Goal: Task Accomplishment & Management: Manage account settings

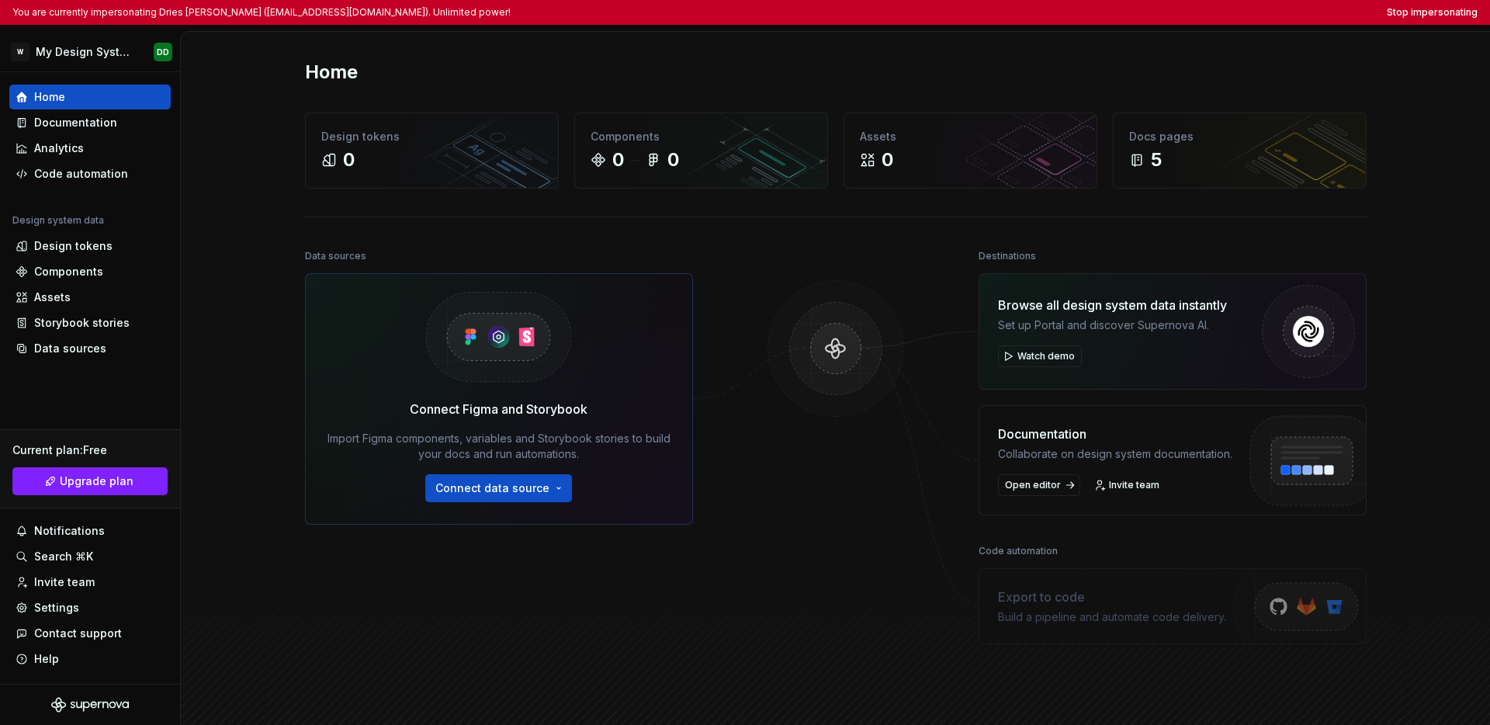
click at [782, 75] on div "Home" at bounding box center [836, 72] width 1062 height 25
click at [792, 71] on div "Home" at bounding box center [836, 72] width 1062 height 25
click at [61, 607] on div "Settings" at bounding box center [56, 608] width 45 height 16
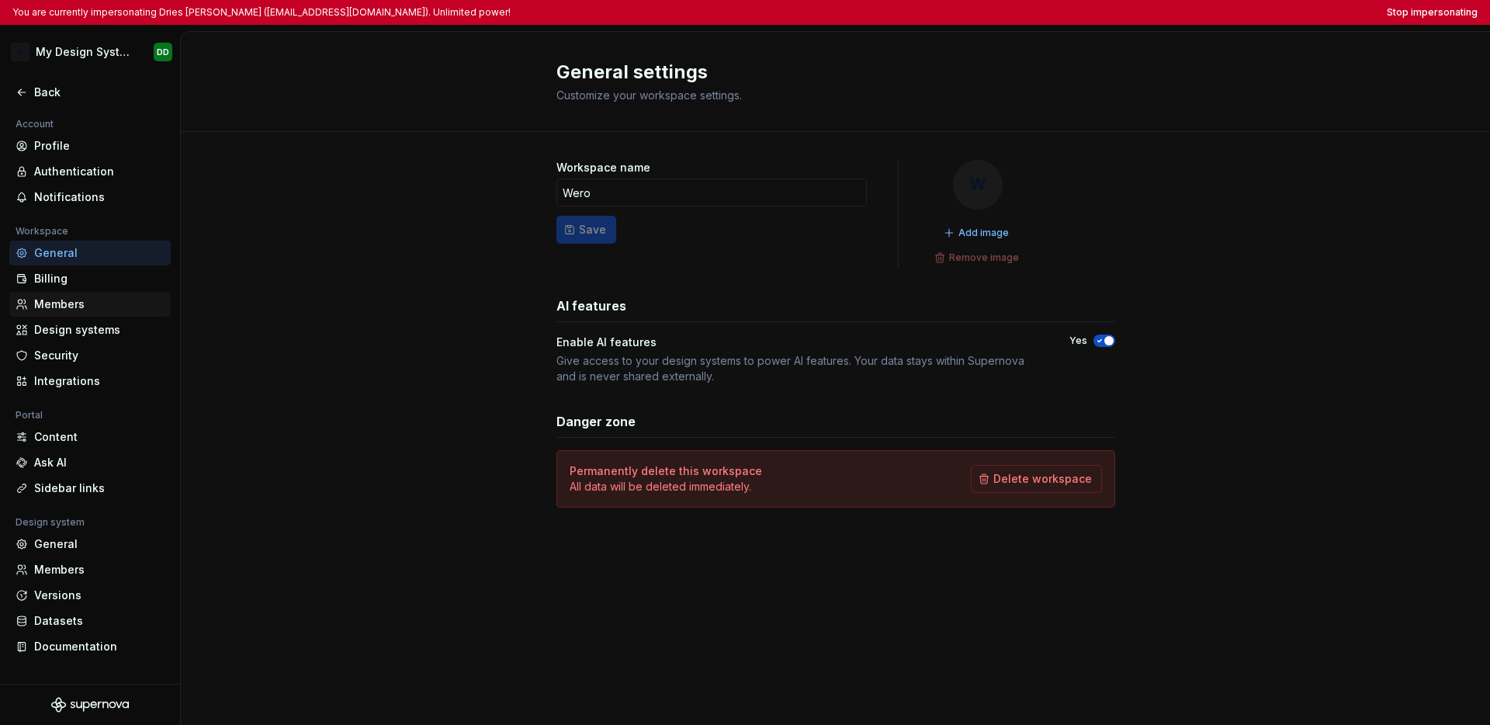
click at [87, 309] on div "Members" at bounding box center [99, 305] width 130 height 16
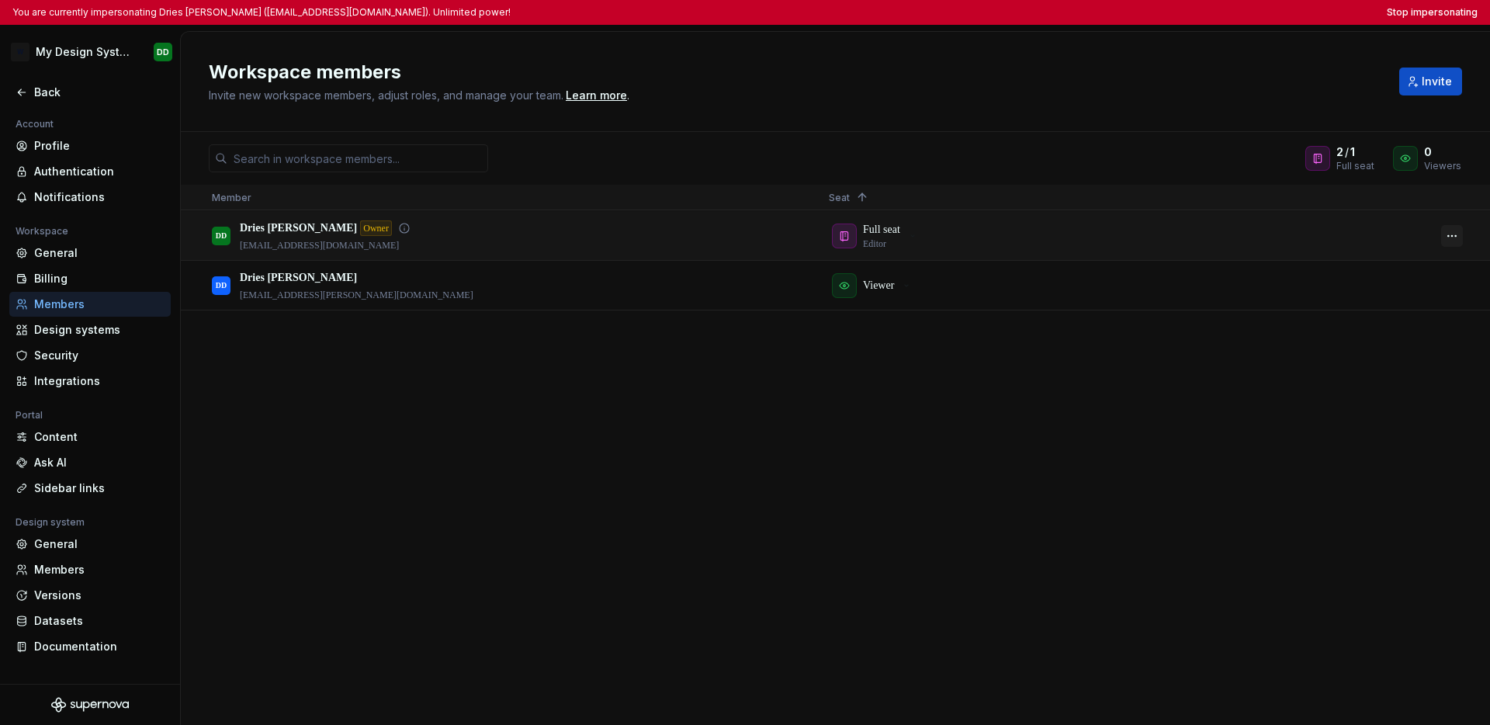
click at [1105, 238] on button "button" at bounding box center [1452, 236] width 22 height 22
click at [1105, 468] on div "DD Dries De Schepper Owner ddeschepper@deloitte.com Full seat Editor DD Dries D…" at bounding box center [835, 467] width 1309 height 513
click at [1105, 15] on button "Stop impersonating" at bounding box center [1432, 12] width 91 height 12
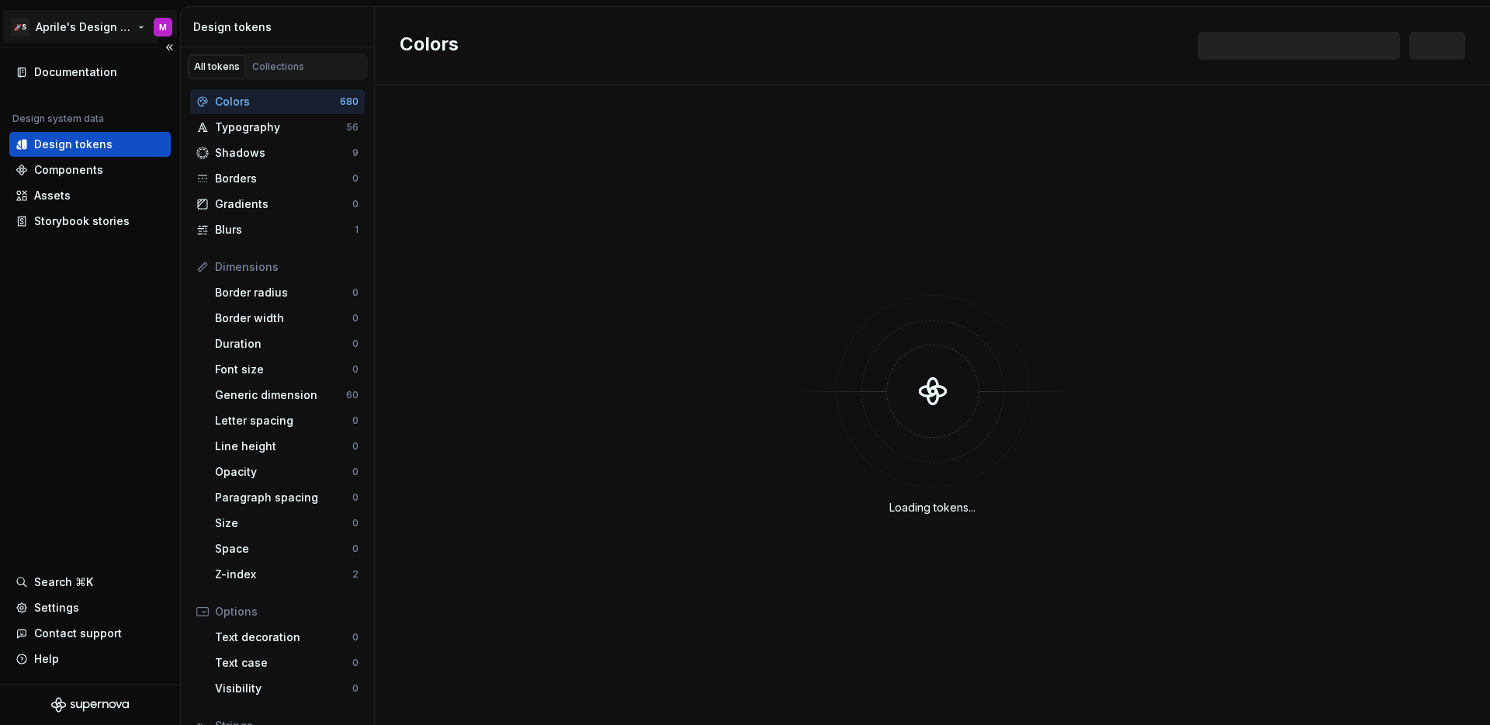
click at [95, 26] on html "🚀S Aprile's Design System M Documentation Design system data Design tokens Comp…" at bounding box center [745, 362] width 1490 height 725
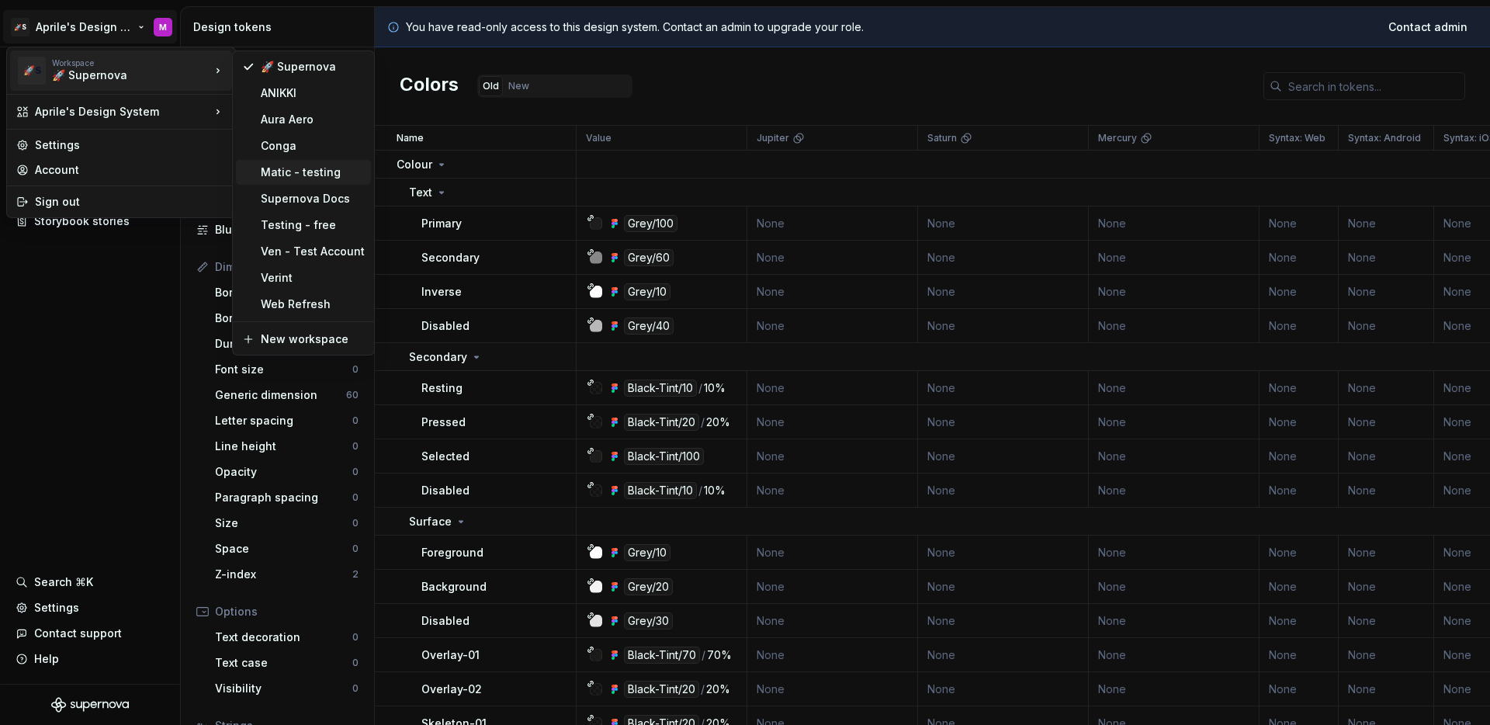
click at [314, 170] on div "Matic - testing" at bounding box center [313, 173] width 104 height 16
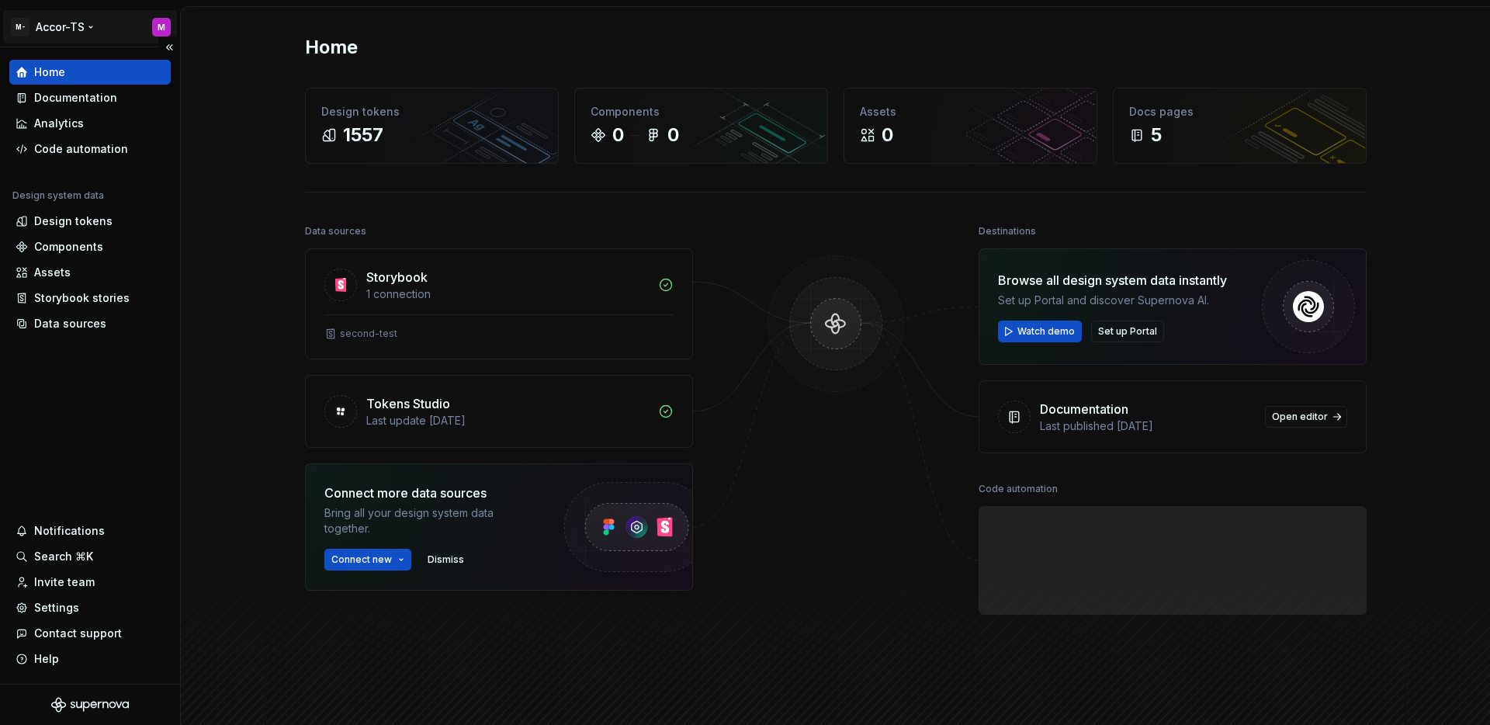
click at [76, 25] on html "M- Accor-TS M Home Documentation Analytics Code automation Design system data D…" at bounding box center [745, 362] width 1490 height 725
drag, startPoint x: 116, startPoint y: 435, endPoint x: 94, endPoint y: 524, distance: 91.3
click at [116, 436] on html "M- Accor-TS M Home Documentation Analytics Code automation Design system data D…" at bounding box center [745, 362] width 1490 height 725
click at [78, 608] on div "Settings" at bounding box center [90, 608] width 149 height 16
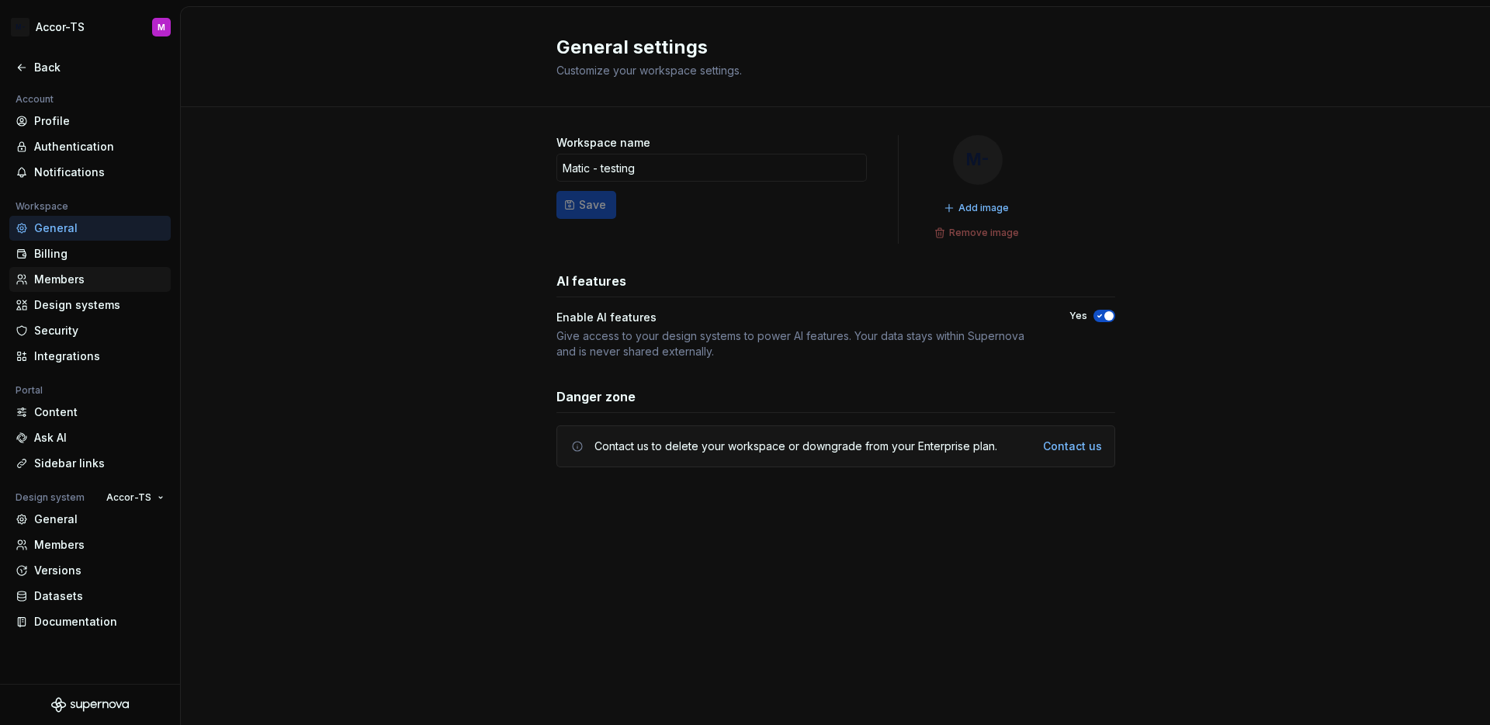
click at [85, 282] on div "Members" at bounding box center [99, 280] width 130 height 16
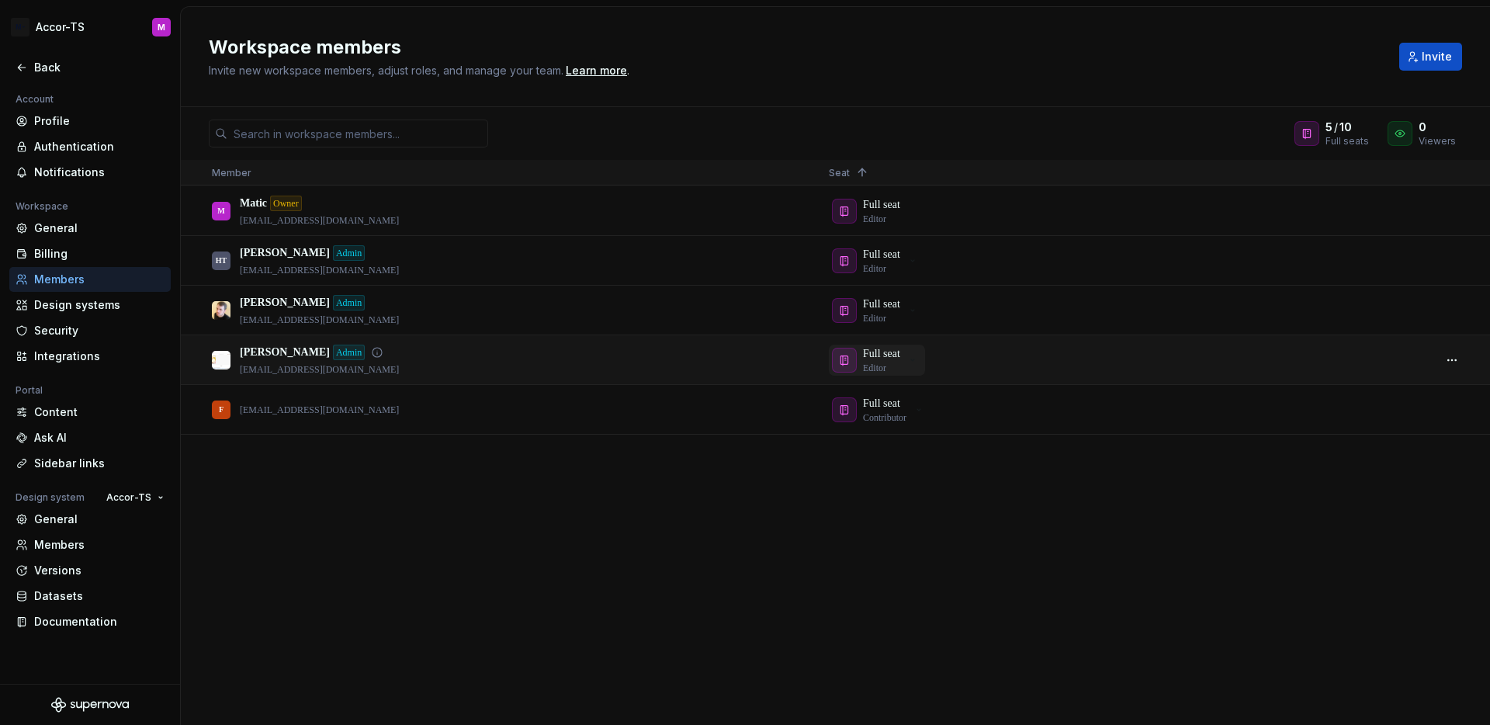
click at [890, 355] on p "Full seat" at bounding box center [881, 354] width 37 height 16
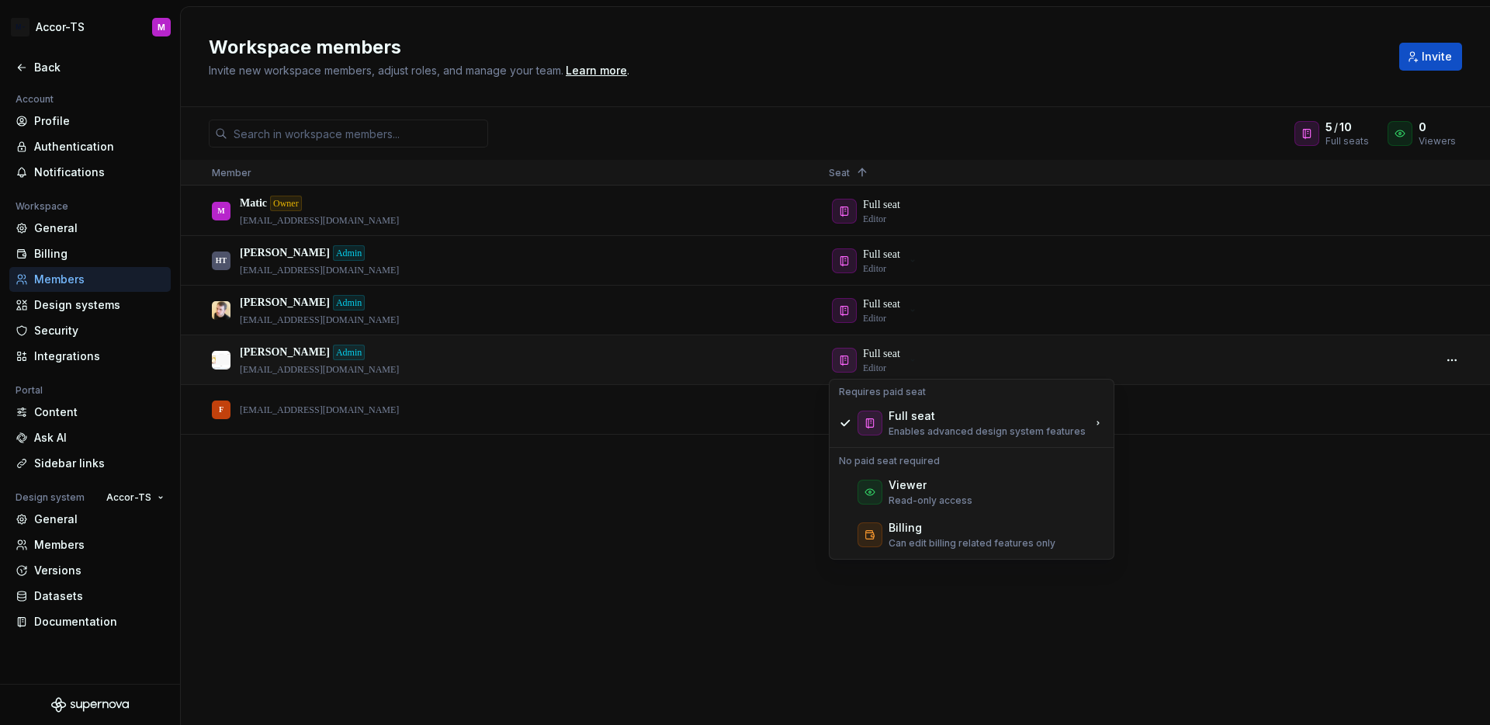
click at [1052, 664] on div "M Matic Owner matic@supernova.io Full seat Editor HT Honza T. Admin honza@super…" at bounding box center [835, 455] width 1309 height 538
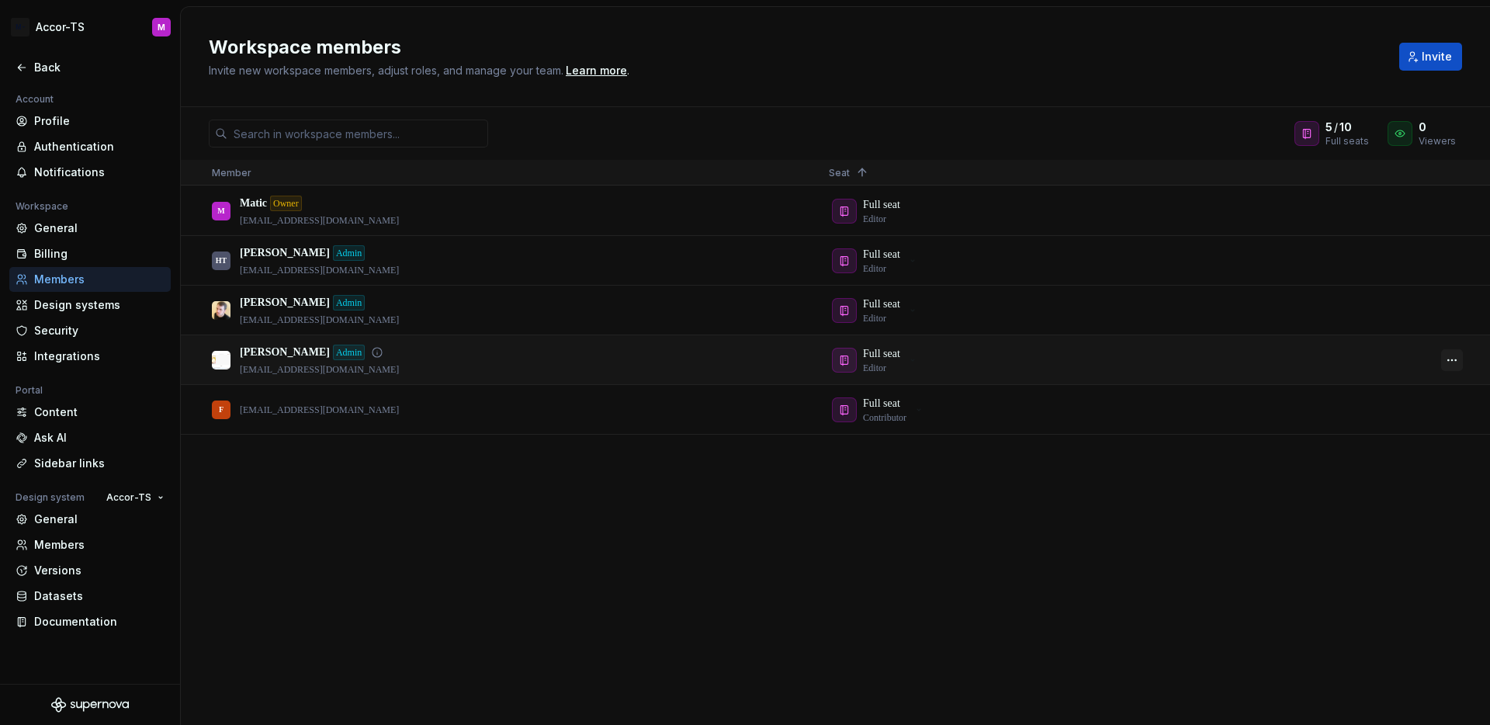
click at [1446, 358] on button "button" at bounding box center [1452, 360] width 22 height 22
click at [1306, 567] on div "M Matic Owner matic@supernova.io Full seat Editor HT Honza T. Admin honza@super…" at bounding box center [835, 455] width 1309 height 538
click at [1445, 358] on button "button" at bounding box center [1452, 360] width 22 height 22
click at [1190, 504] on div "M Matic Owner matic@supernova.io Full seat Editor HT Honza T. Admin honza@super…" at bounding box center [835, 455] width 1309 height 538
click at [1452, 309] on button "button" at bounding box center [1452, 311] width 22 height 22
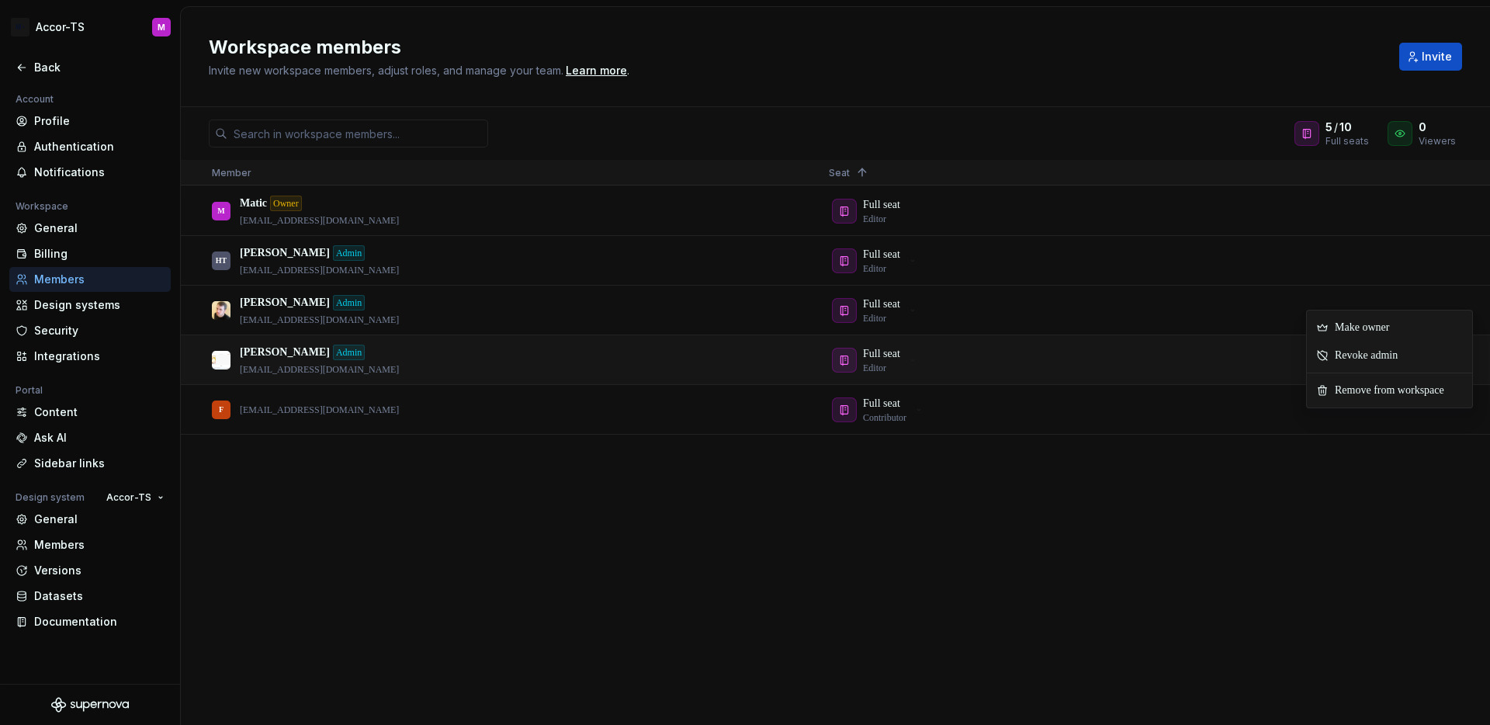
drag, startPoint x: 1229, startPoint y: 501, endPoint x: 1233, endPoint y: 494, distance: 8.0
click at [1229, 501] on div "M Matic Owner matic@supernova.io Full seat Editor HT Honza T. Admin honza@super…" at bounding box center [835, 455] width 1309 height 538
click at [1455, 257] on button "button" at bounding box center [1452, 261] width 22 height 22
click at [1237, 497] on div "M Matic Owner matic@supernova.io Full seat Editor HT Honza T. Admin honza@super…" at bounding box center [835, 455] width 1309 height 538
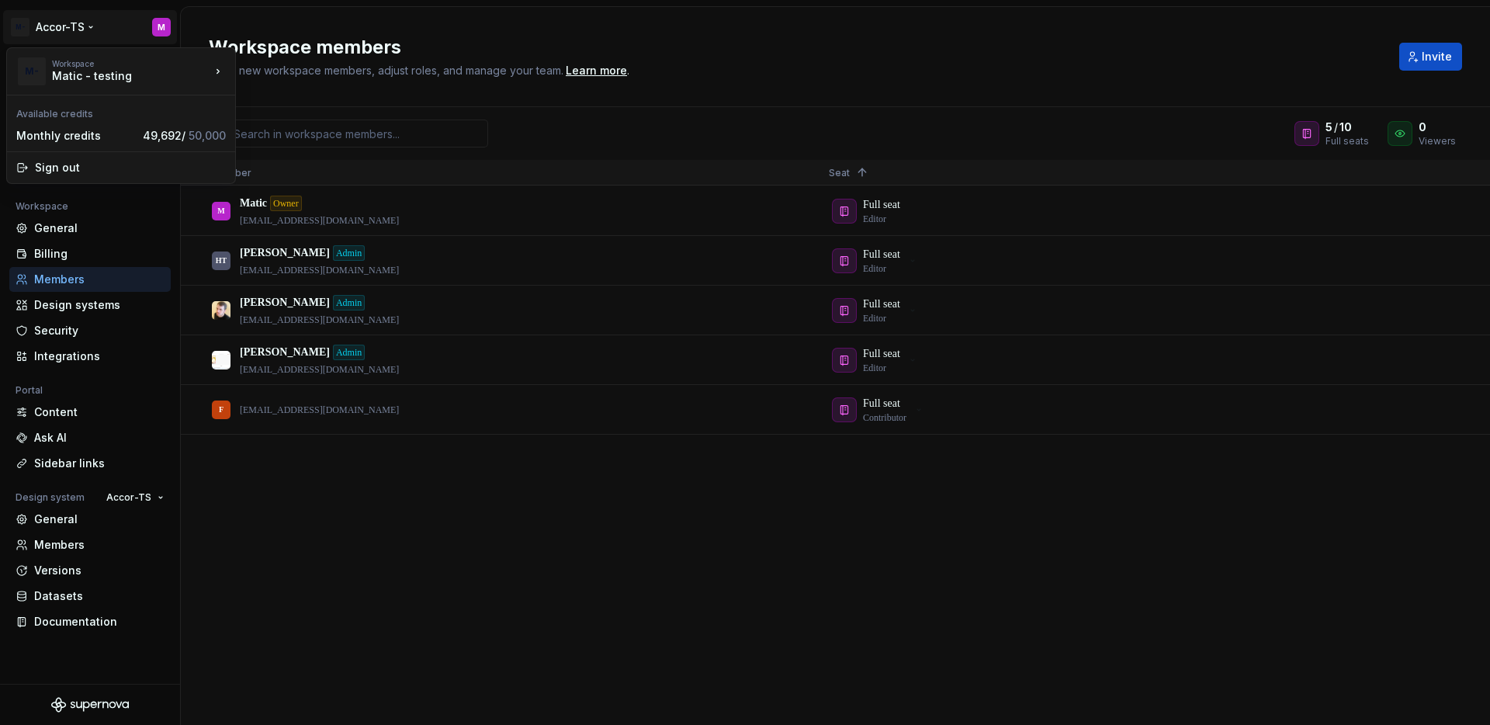
click at [70, 26] on html "M- Accor-TS M Back Account Profile Authentication Notifications Workspace Gener…" at bounding box center [745, 362] width 1490 height 725
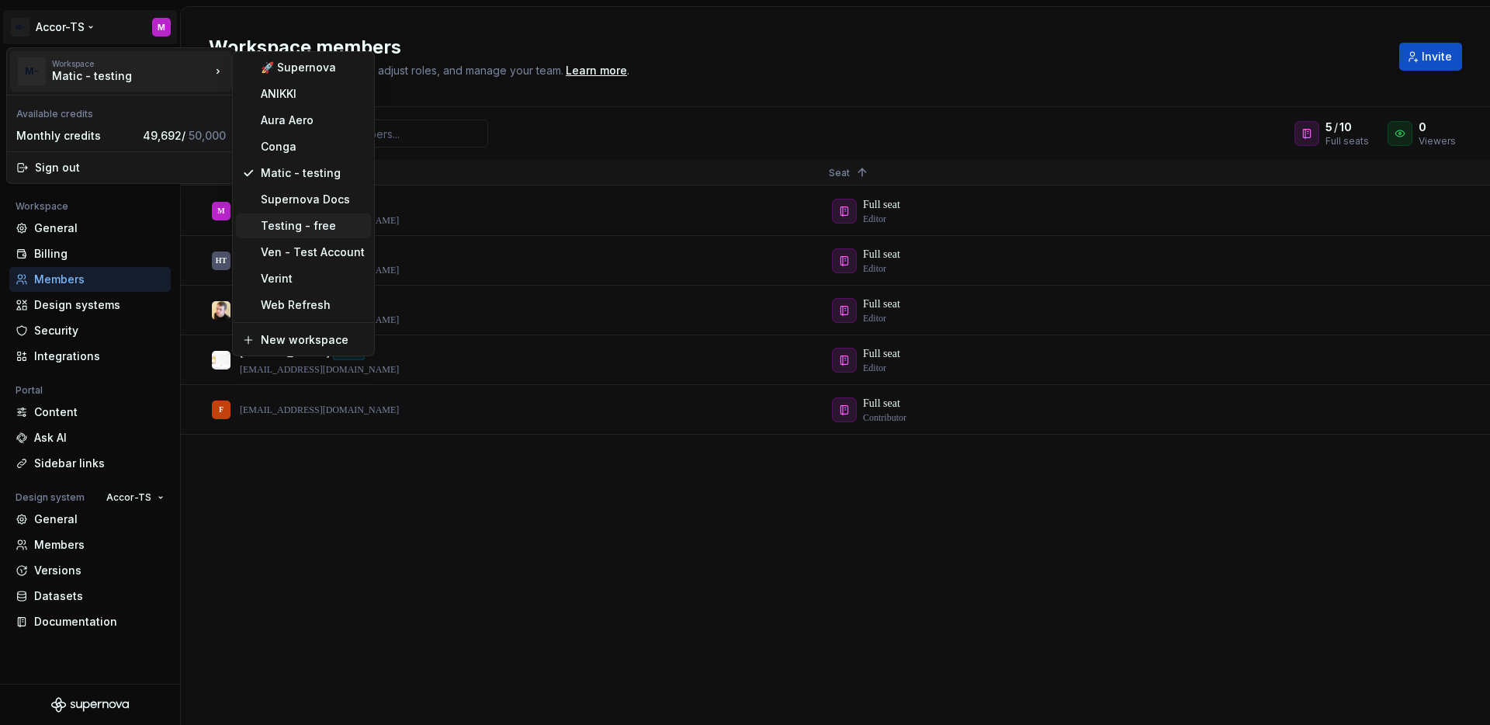
click at [295, 231] on div "Testing - free" at bounding box center [313, 226] width 104 height 16
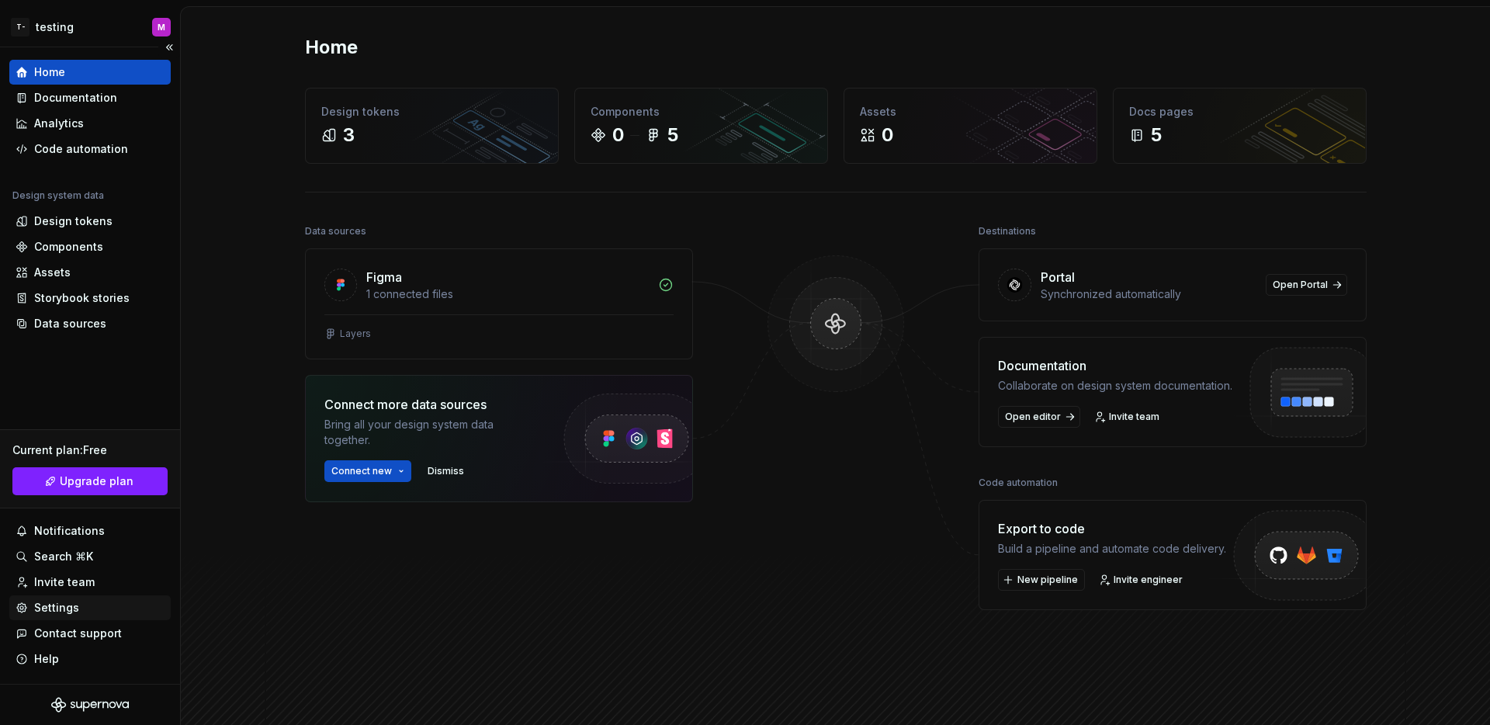
click at [53, 605] on div "Settings" at bounding box center [56, 608] width 45 height 16
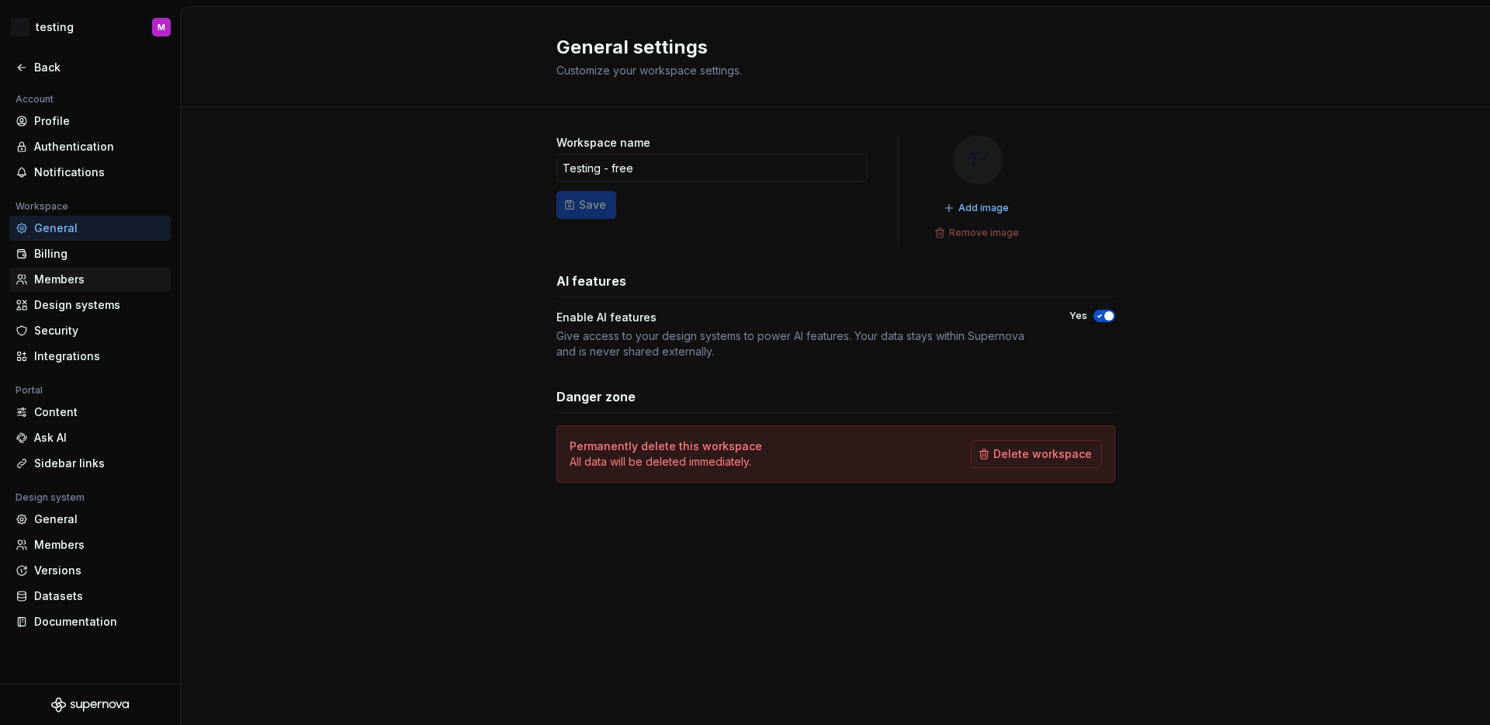
click at [101, 283] on div "Members" at bounding box center [99, 280] width 130 height 16
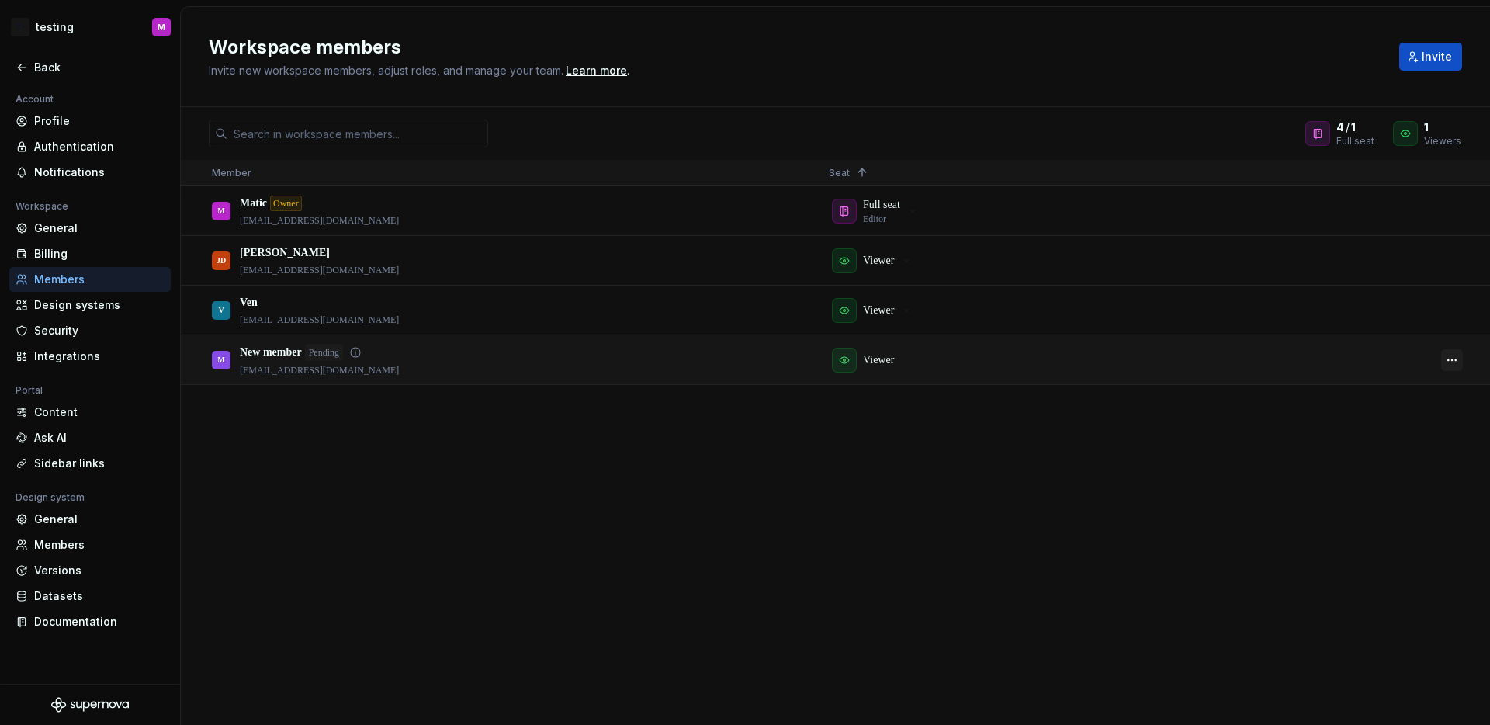
click at [1448, 360] on button "button" at bounding box center [1452, 360] width 22 height 22
click at [1065, 475] on div "M Matic Owner matic@supernova.io Full seat Editor JD Johnny Dough jodaxa1694@er…" at bounding box center [835, 455] width 1309 height 538
click at [1451, 264] on button "button" at bounding box center [1452, 261] width 22 height 22
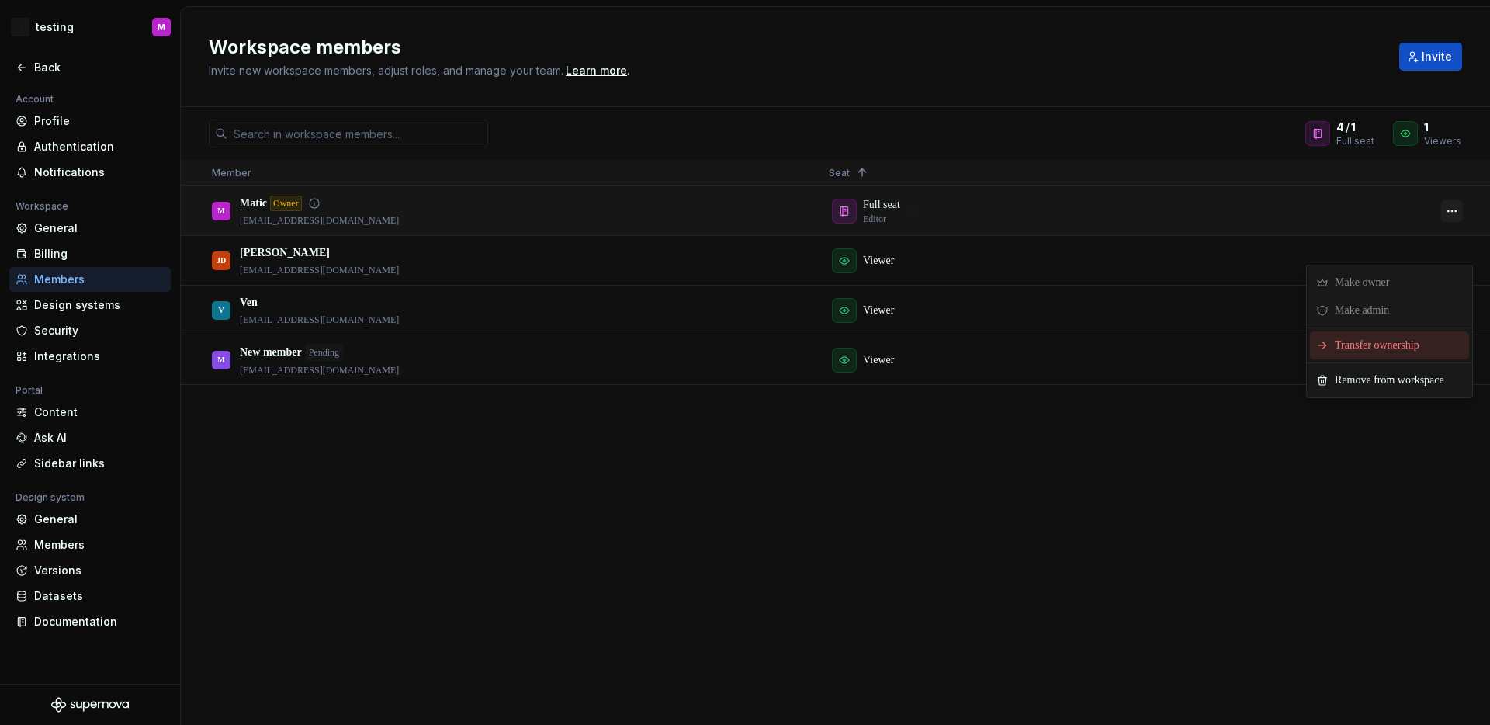
click at [1441, 207] on button "button" at bounding box center [1452, 211] width 22 height 22
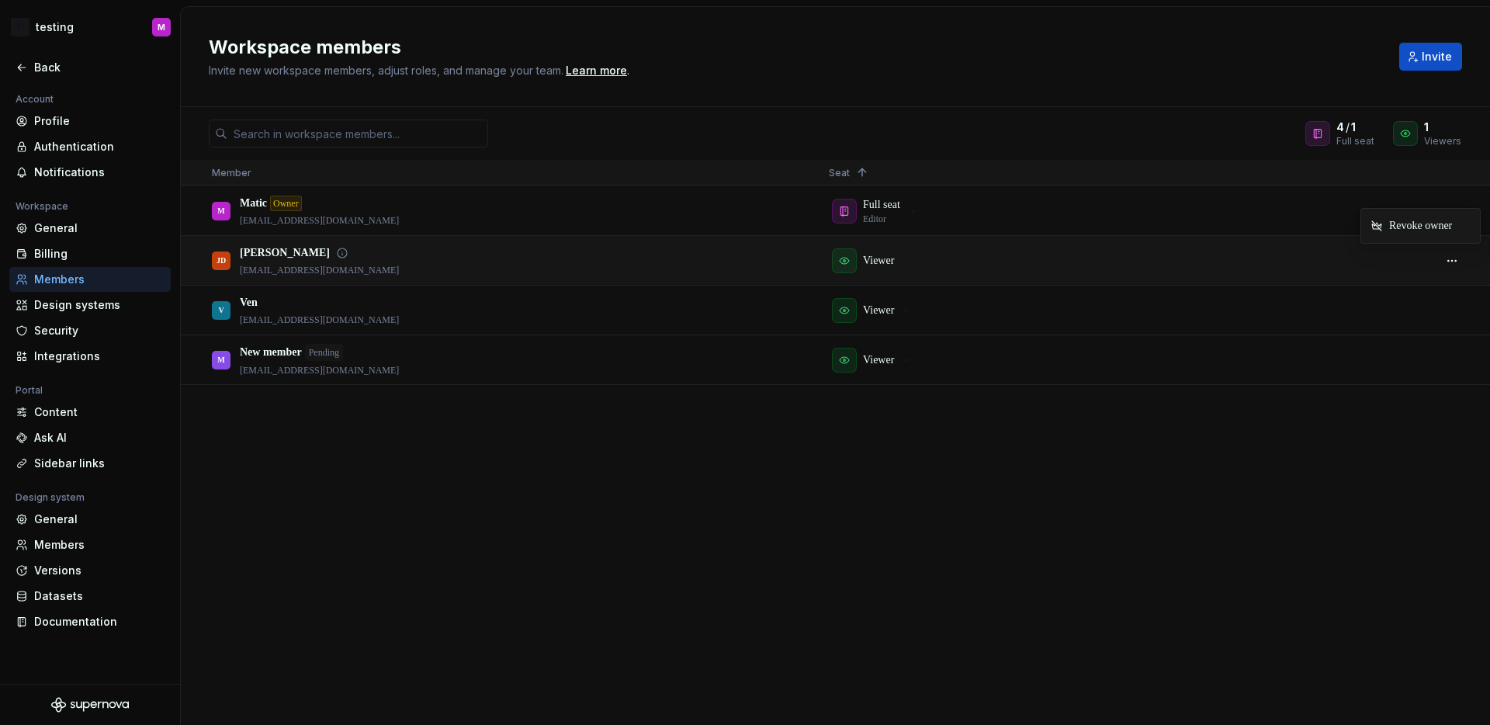
click at [1382, 265] on div "Viewer" at bounding box center [1124, 260] width 591 height 47
click at [1458, 261] on button "button" at bounding box center [1452, 261] width 22 height 22
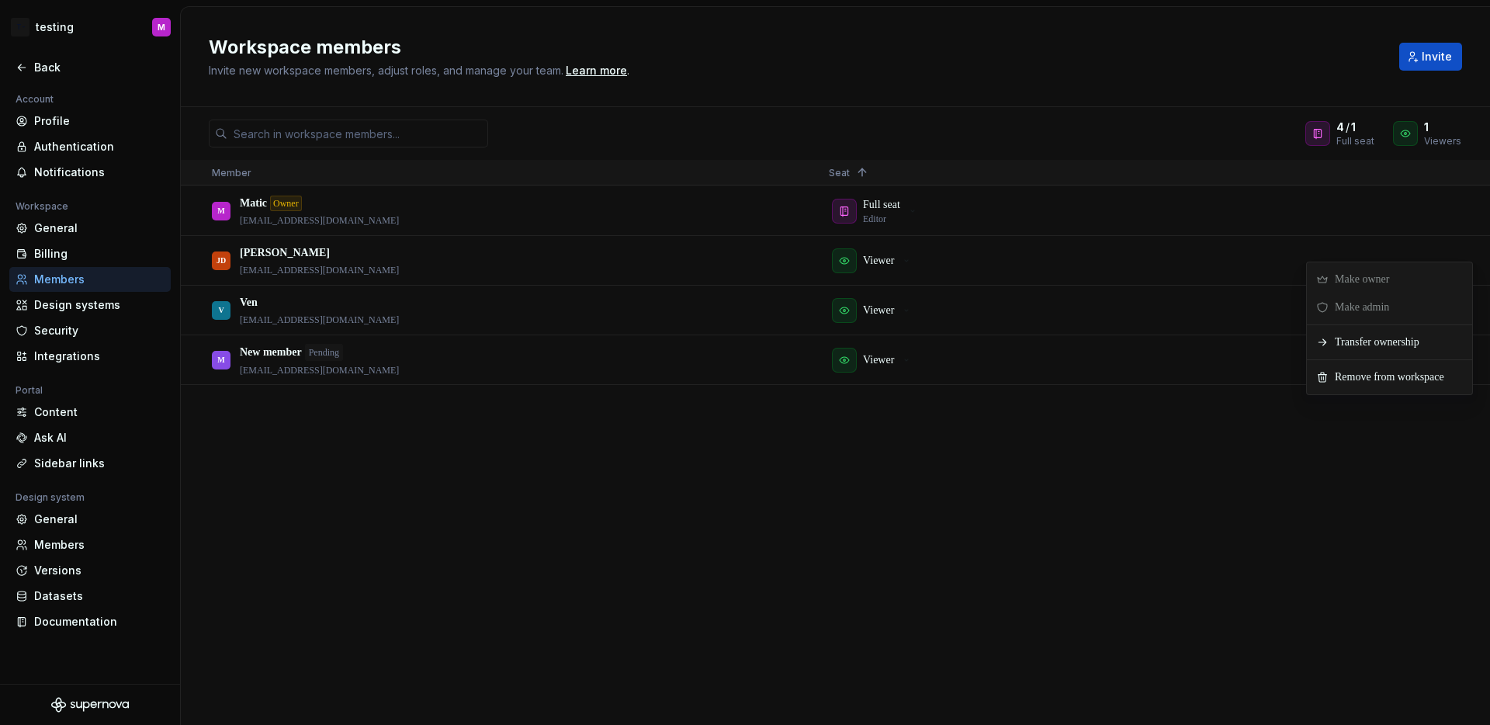
click at [1246, 432] on div "M Matic Owner matic@supernova.io Full seat Editor JD Johnny Dough jodaxa1694@er…" at bounding box center [835, 455] width 1309 height 538
click at [1452, 257] on button "button" at bounding box center [1452, 261] width 22 height 22
click at [1174, 451] on div "M Matic Owner matic@supernova.io Full seat Editor JD Johnny Dough jodaxa1694@er…" at bounding box center [835, 455] width 1309 height 538
click at [1458, 309] on button "button" at bounding box center [1452, 311] width 22 height 22
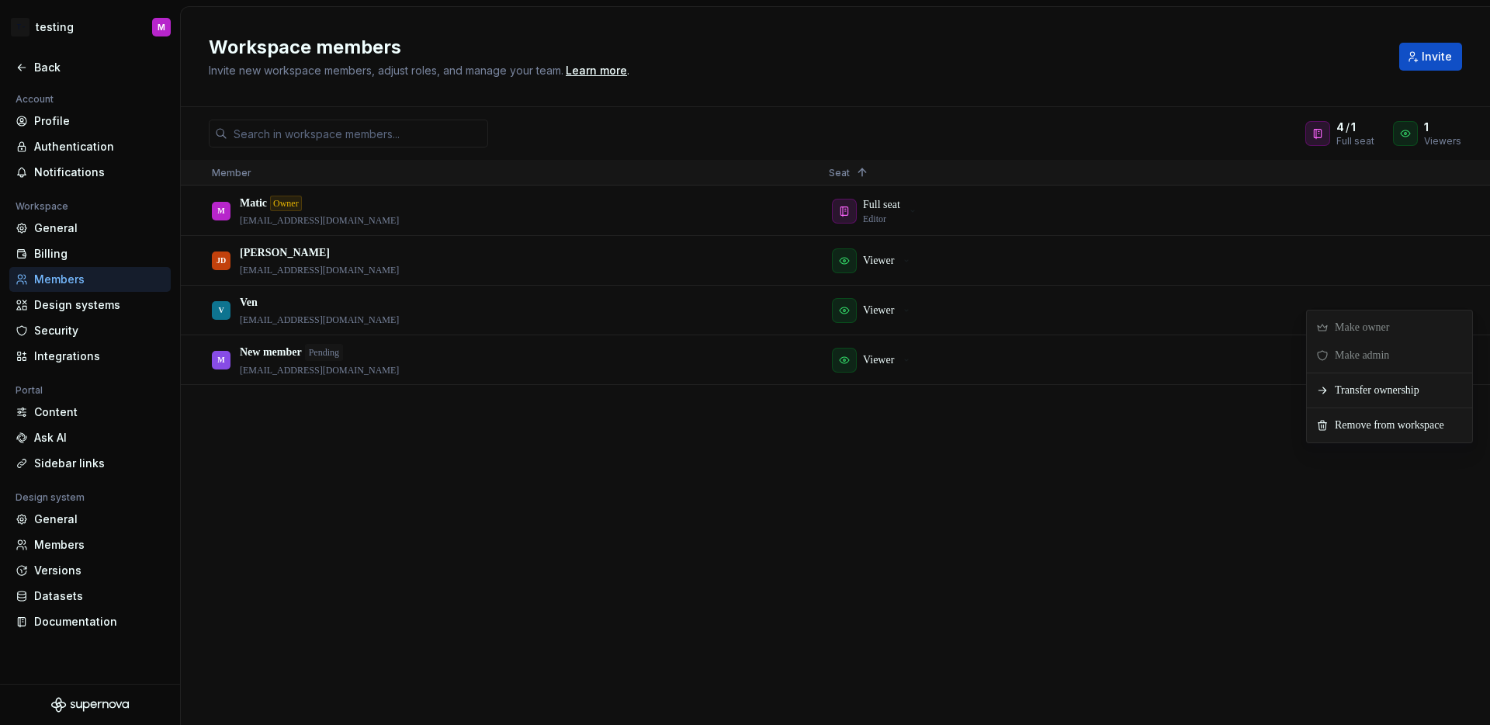
click at [1175, 421] on div "M Matic Owner matic@supernova.io Full seat Editor JD Johnny Dough jodaxa1694@er…" at bounding box center [835, 455] width 1309 height 538
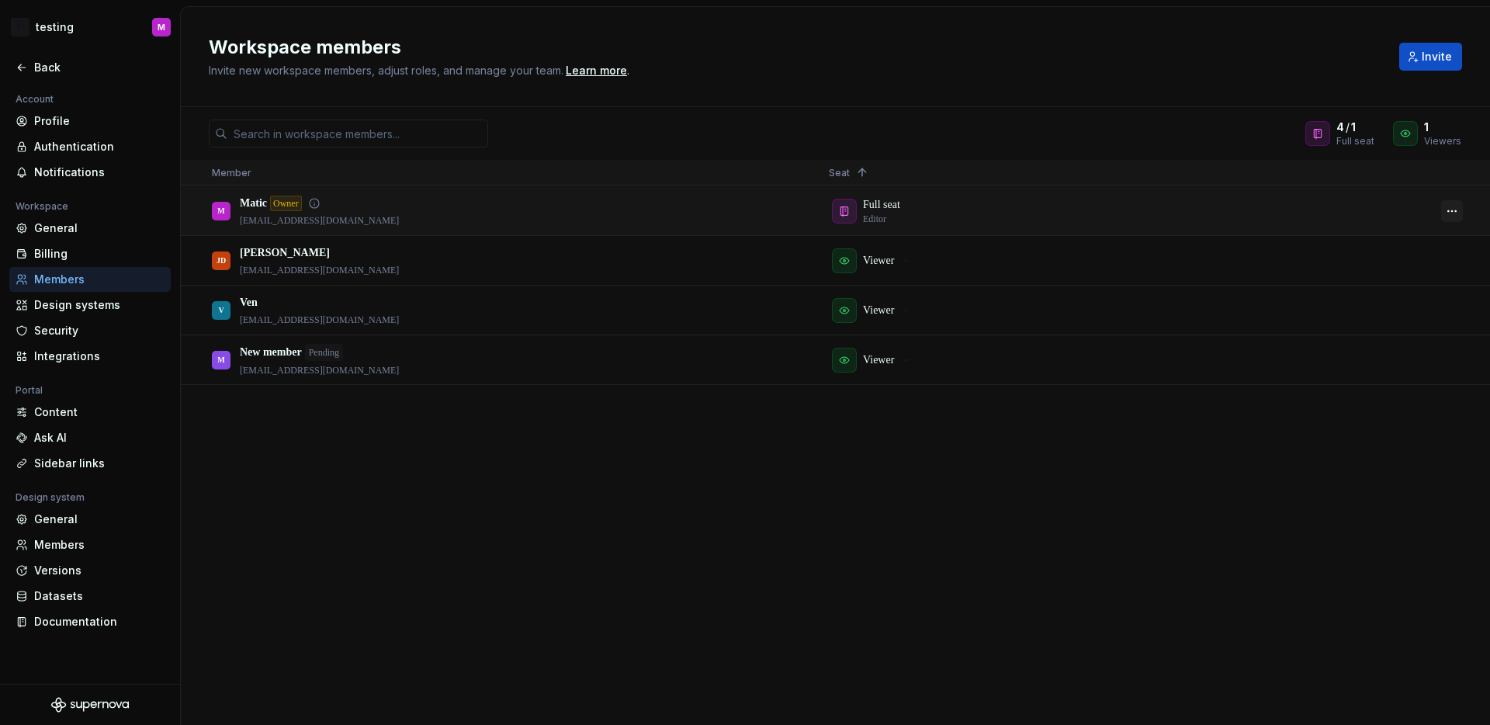
click at [1450, 217] on button "button" at bounding box center [1452, 211] width 22 height 22
drag, startPoint x: 1314, startPoint y: 454, endPoint x: 1323, endPoint y: 415, distance: 39.9
click at [1314, 454] on div "M Matic Owner matic@supernova.io Full seat Editor JD Johnny Dough jodaxa1694@er…" at bounding box center [835, 455] width 1309 height 538
click at [1453, 300] on button "button" at bounding box center [1452, 311] width 22 height 22
click at [1111, 413] on div "M Matic Owner matic@supernova.io Full seat Editor JD Johnny Dough jodaxa1694@er…" at bounding box center [835, 455] width 1309 height 538
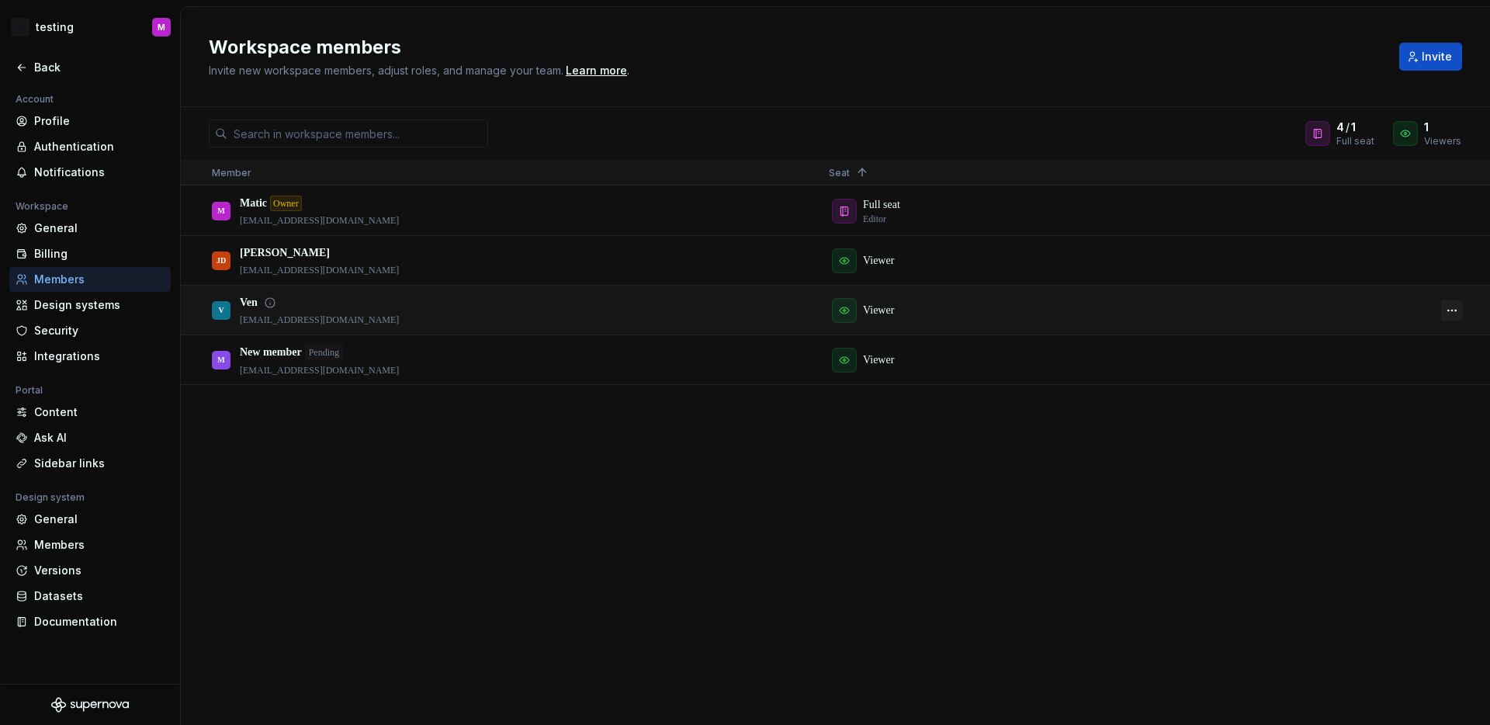
click at [1457, 313] on button "button" at bounding box center [1452, 311] width 22 height 22
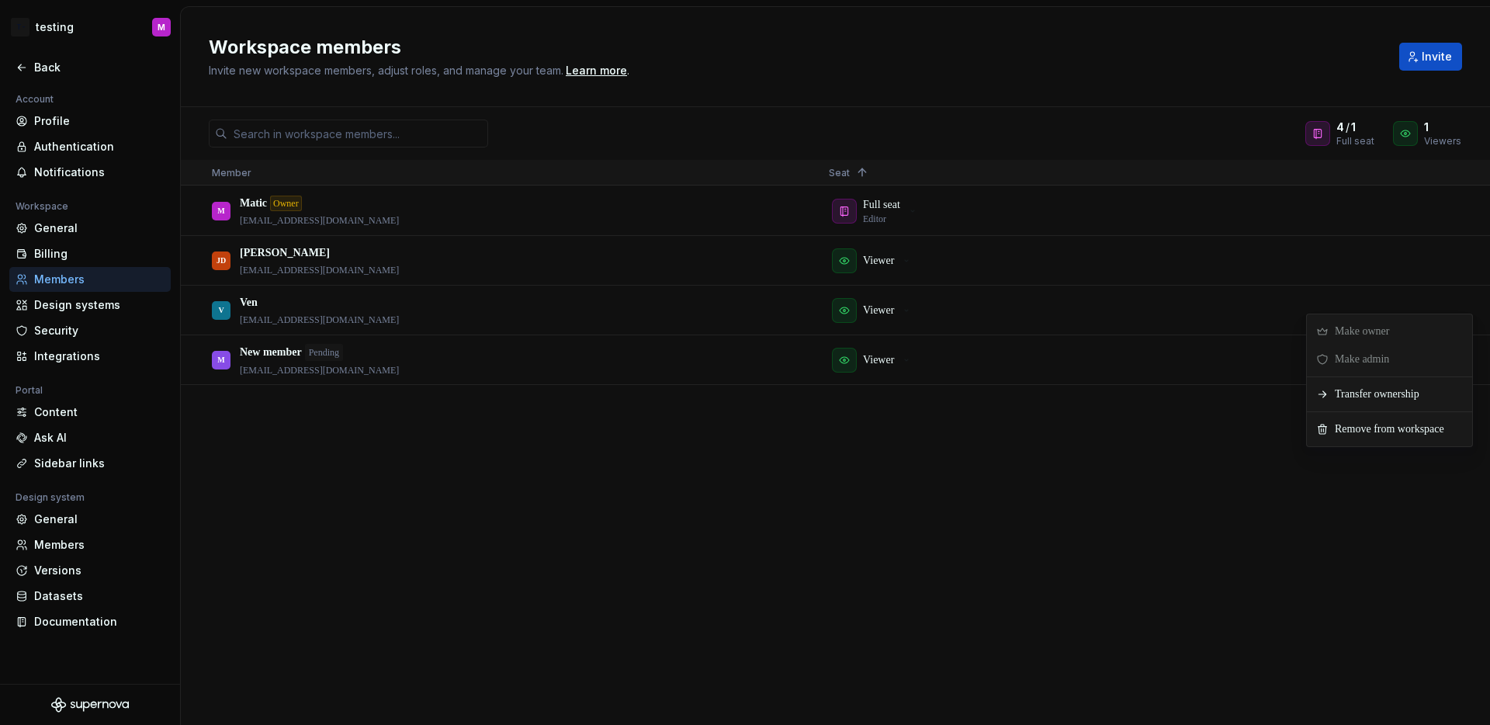
click at [1153, 429] on div "M Matic Owner matic@supernova.io Full seat Editor JD Johnny Dough jodaxa1694@er…" at bounding box center [835, 455] width 1309 height 538
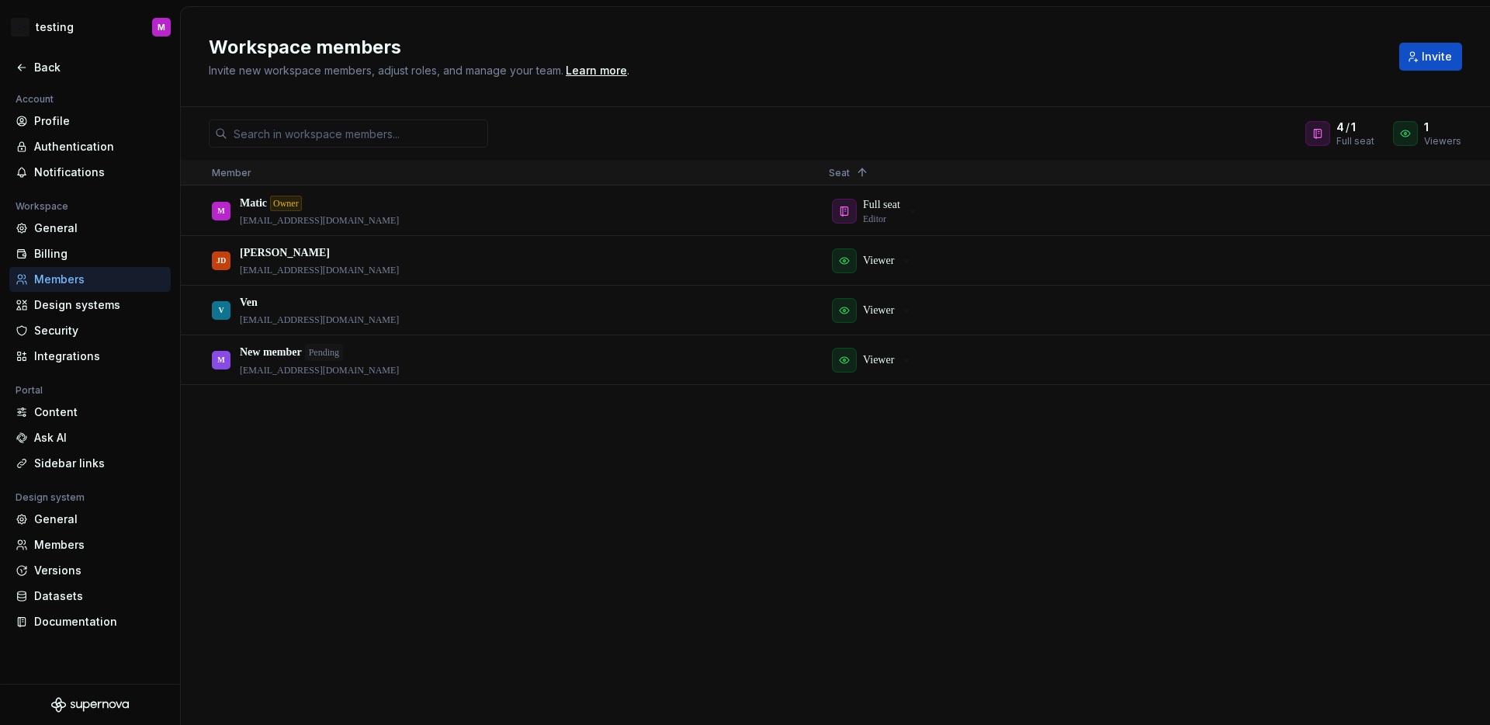
click at [377, 498] on div "M Matic Owner matic@supernova.io Full seat Editor JD Johnny Dough jodaxa1694@er…" at bounding box center [835, 455] width 1309 height 538
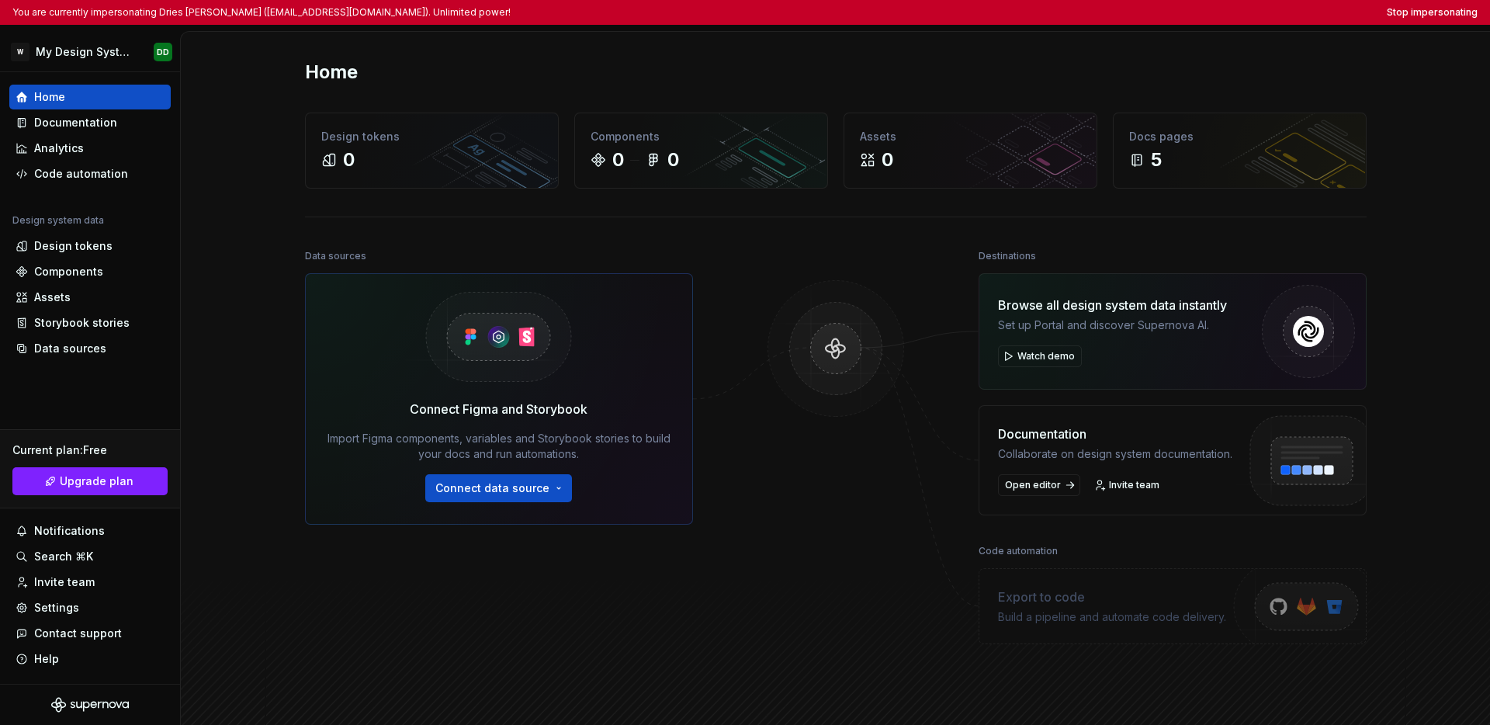
click at [925, 78] on div "Home" at bounding box center [836, 72] width 1062 height 25
click at [925, 76] on div "Home" at bounding box center [836, 72] width 1062 height 25
click at [84, 606] on div "Settings" at bounding box center [90, 608] width 149 height 16
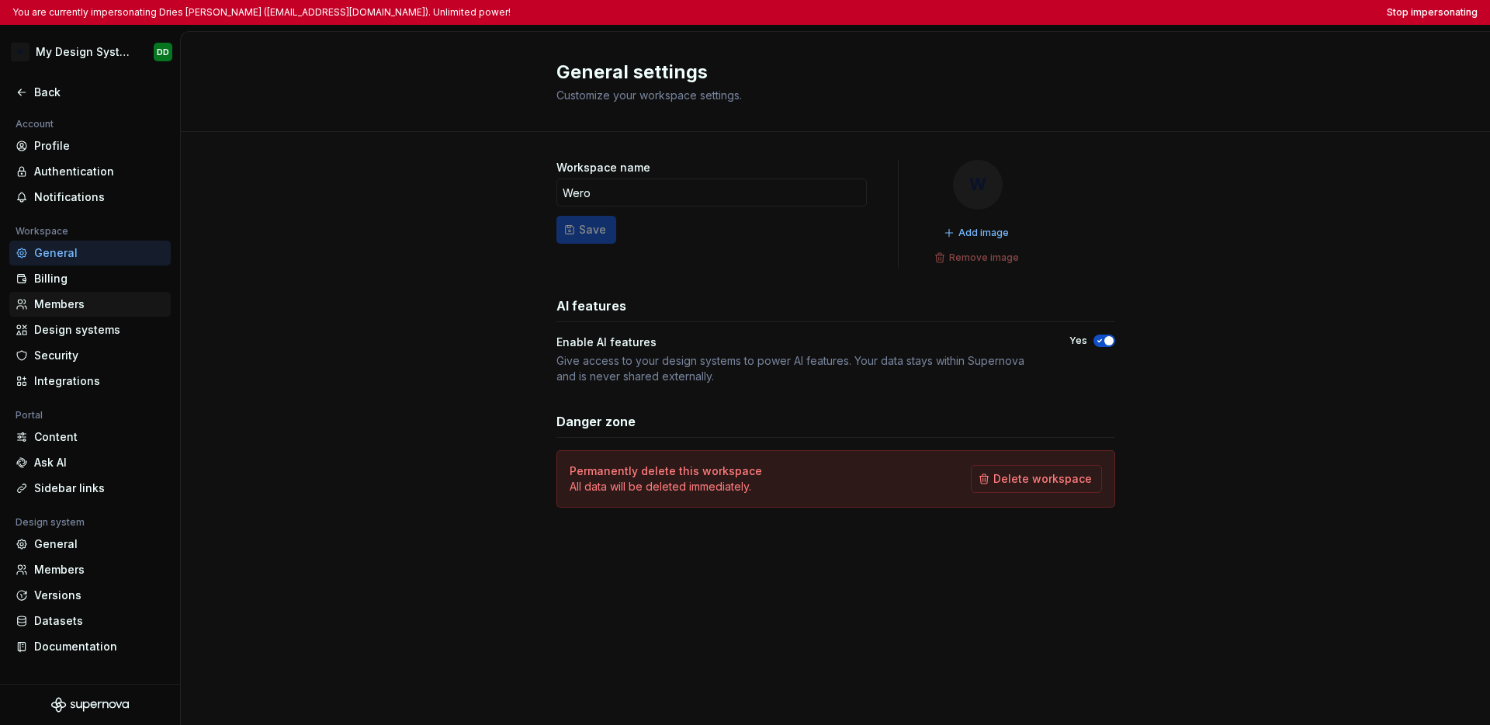
click at [76, 315] on div "Members" at bounding box center [89, 304] width 161 height 25
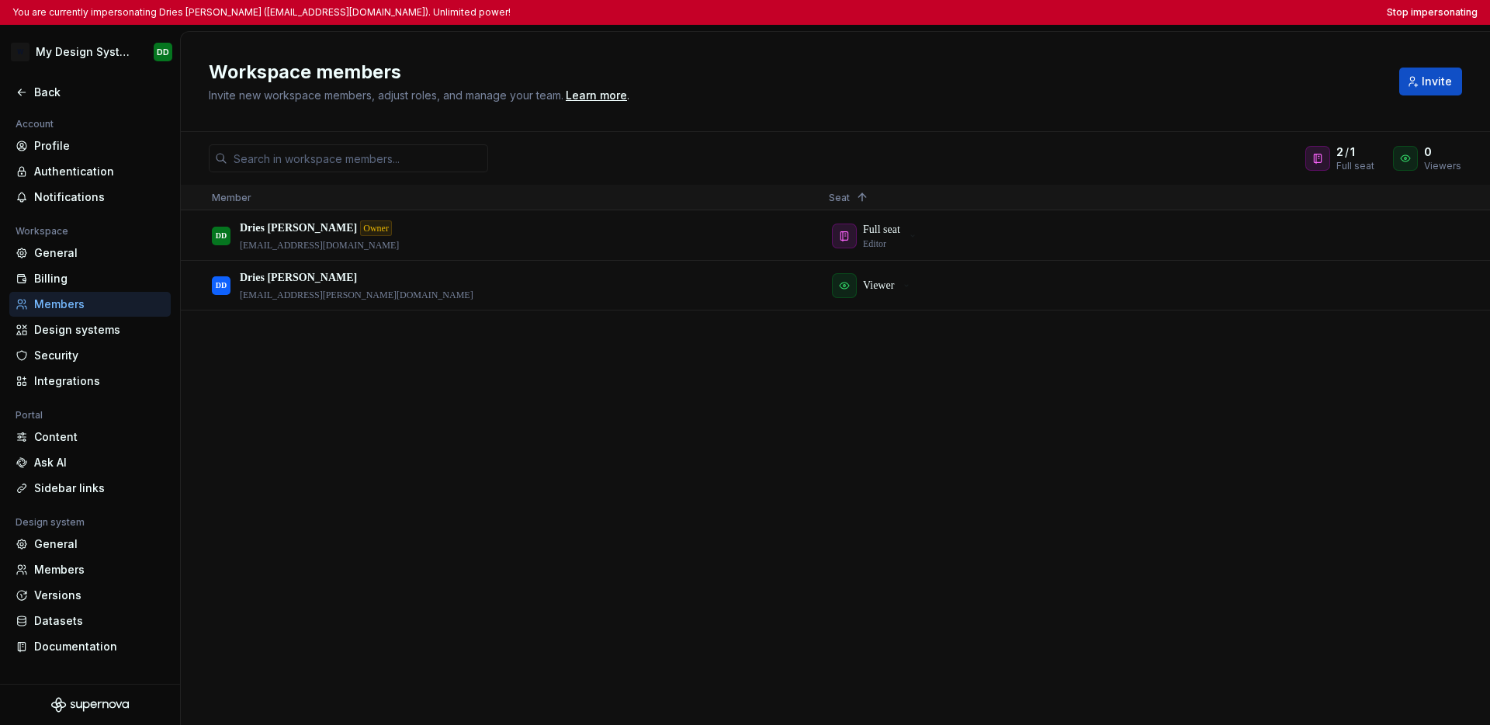
click at [570, 415] on div "DD Dries De Schepper Owner ddeschepper@deloitte.com Full seat Editor DD Dries D…" at bounding box center [835, 467] width 1309 height 513
click at [1105, 289] on button "button" at bounding box center [1452, 286] width 22 height 22
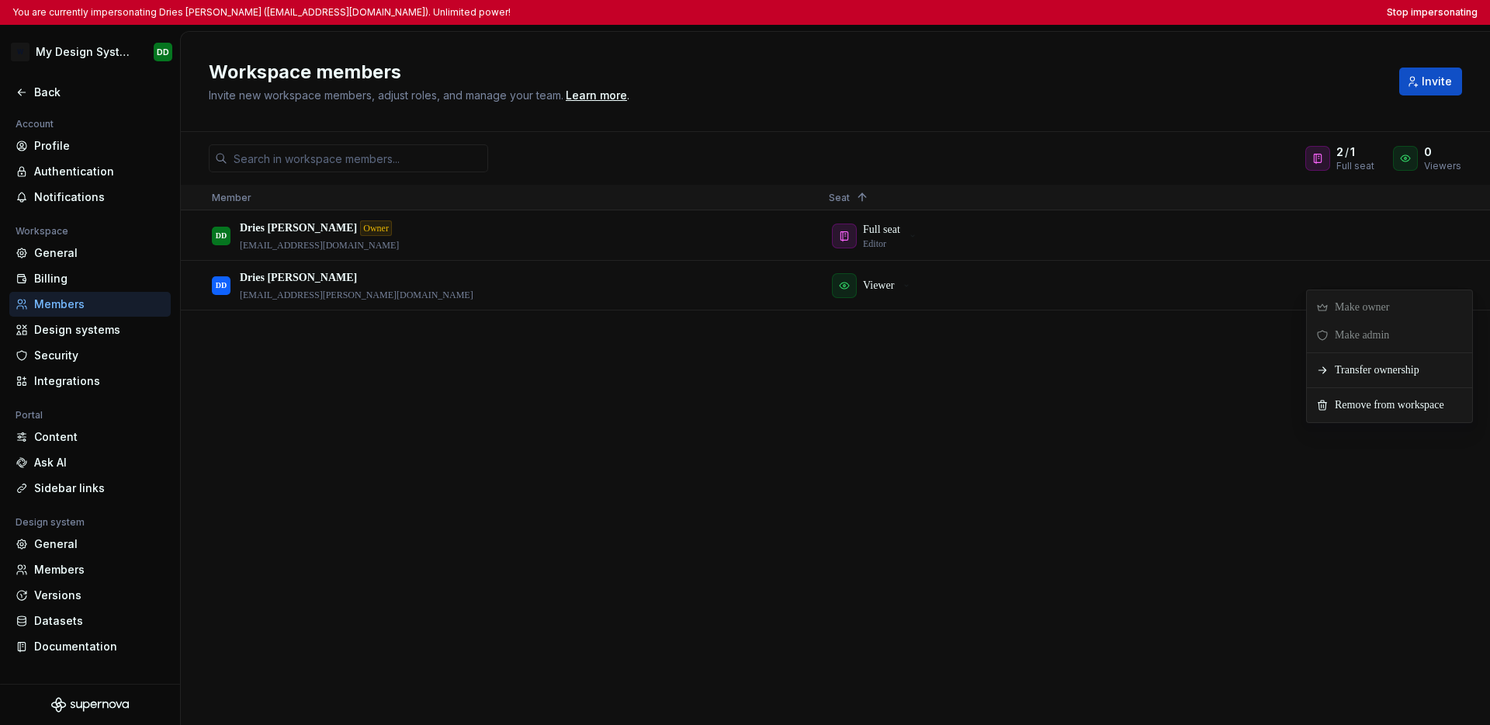
click at [1105, 413] on div "DD Dries De Schepper Owner ddeschepper@deloitte.com Full seat Editor DD Dries D…" at bounding box center [835, 467] width 1309 height 513
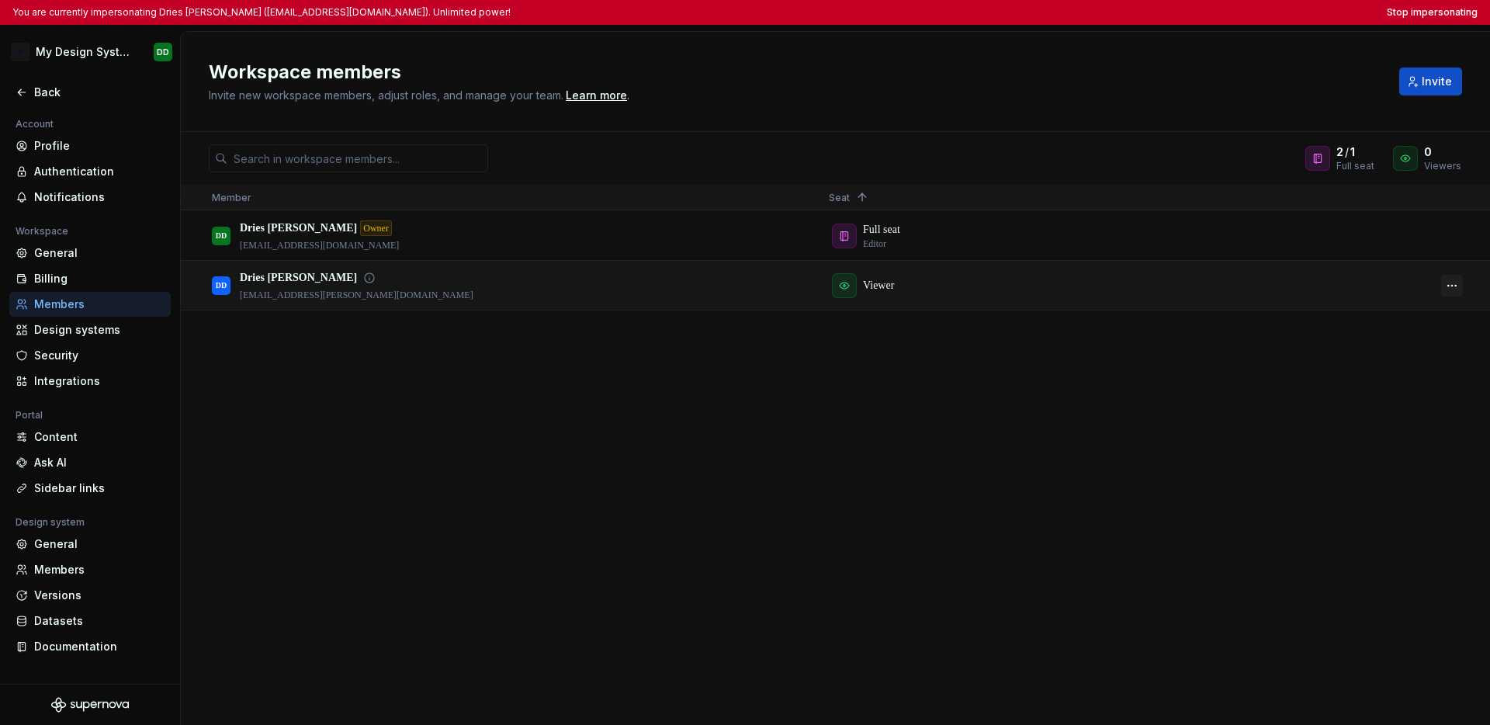
click at [1105, 286] on button "button" at bounding box center [1452, 286] width 22 height 22
click at [1105, 373] on div "DD Dries De Schepper Owner ddeschepper@deloitte.com Full seat Editor DD Dries D…" at bounding box center [835, 467] width 1309 height 513
click at [1105, 235] on button "button" at bounding box center [1452, 236] width 22 height 22
click at [1105, 350] on div "DD Dries De Schepper Owner ddeschepper@deloitte.com Full seat Editor DD Dries D…" at bounding box center [835, 467] width 1309 height 513
click at [1105, 286] on button "button" at bounding box center [1452, 286] width 22 height 22
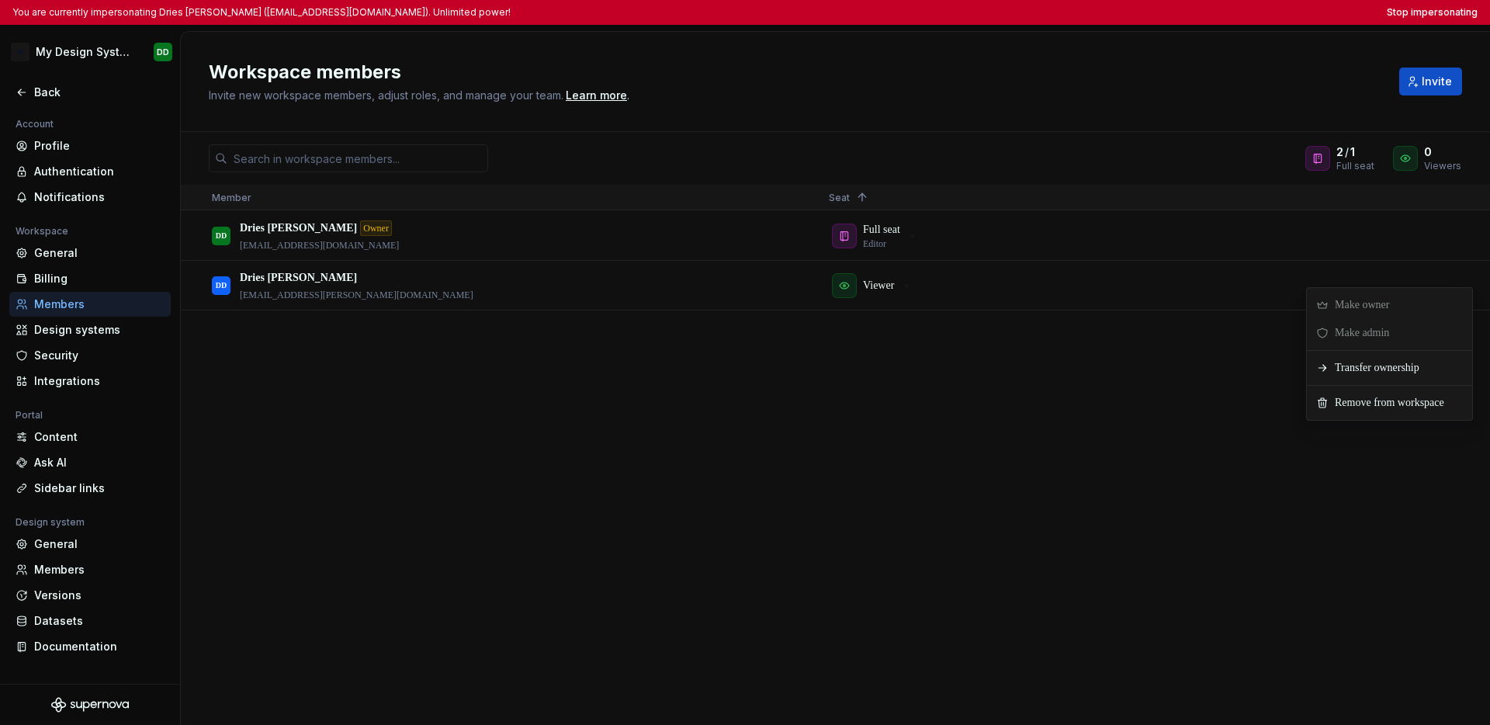
click at [1105, 373] on div "DD Dries De Schepper Owner ddeschepper@deloitte.com Full seat Editor DD Dries D…" at bounding box center [835, 467] width 1309 height 513
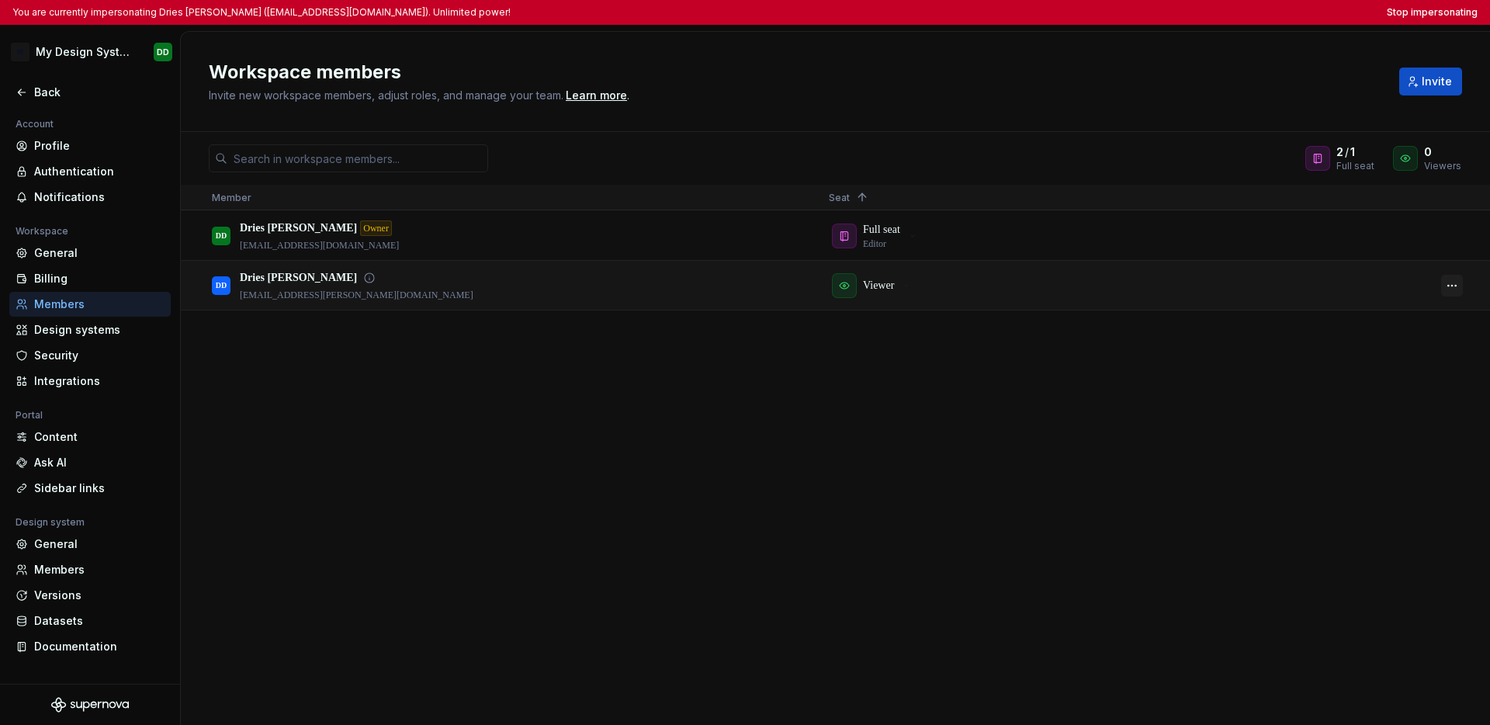
click at [1105, 285] on button "button" at bounding box center [1452, 286] width 22 height 22
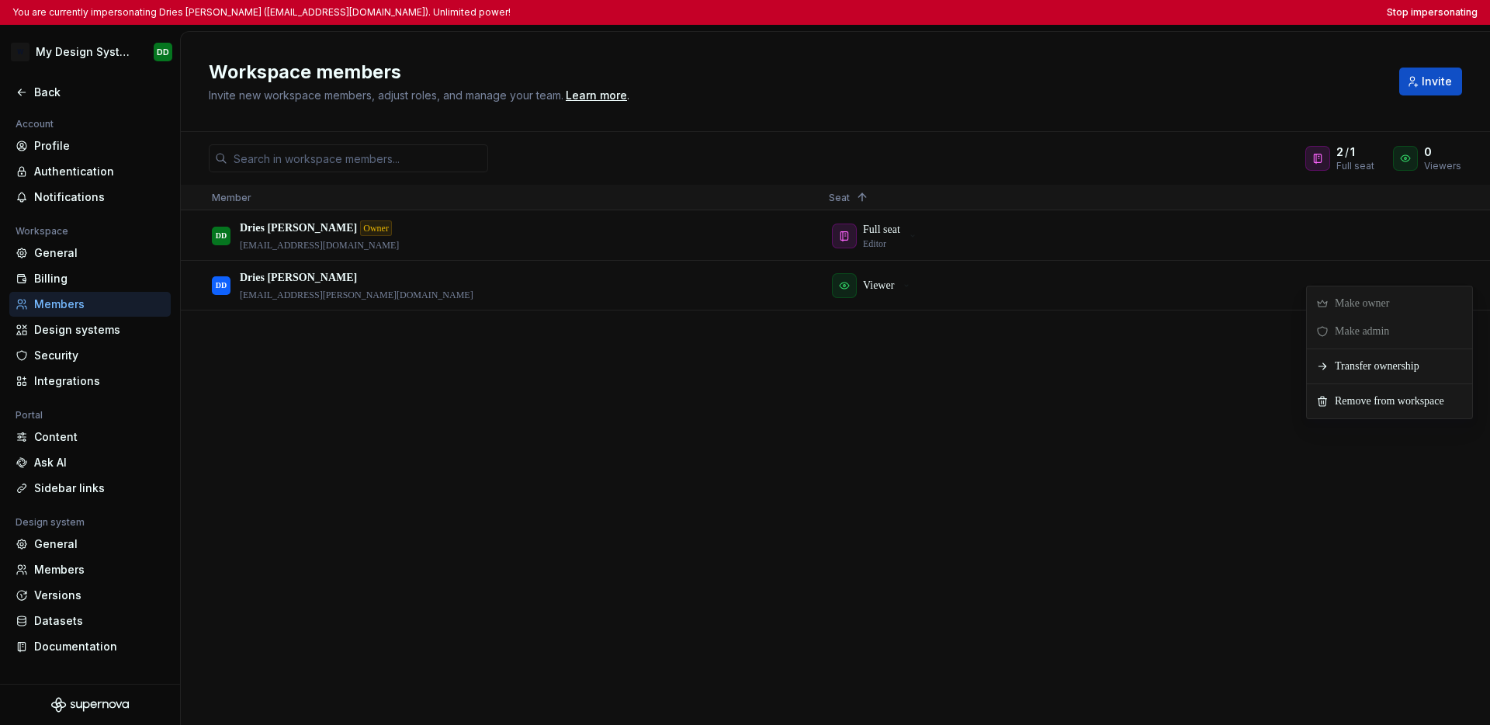
click at [1105, 476] on div "DD Dries De Schepper Owner ddeschepper@deloitte.com Full seat Editor DD Dries D…" at bounding box center [835, 467] width 1309 height 513
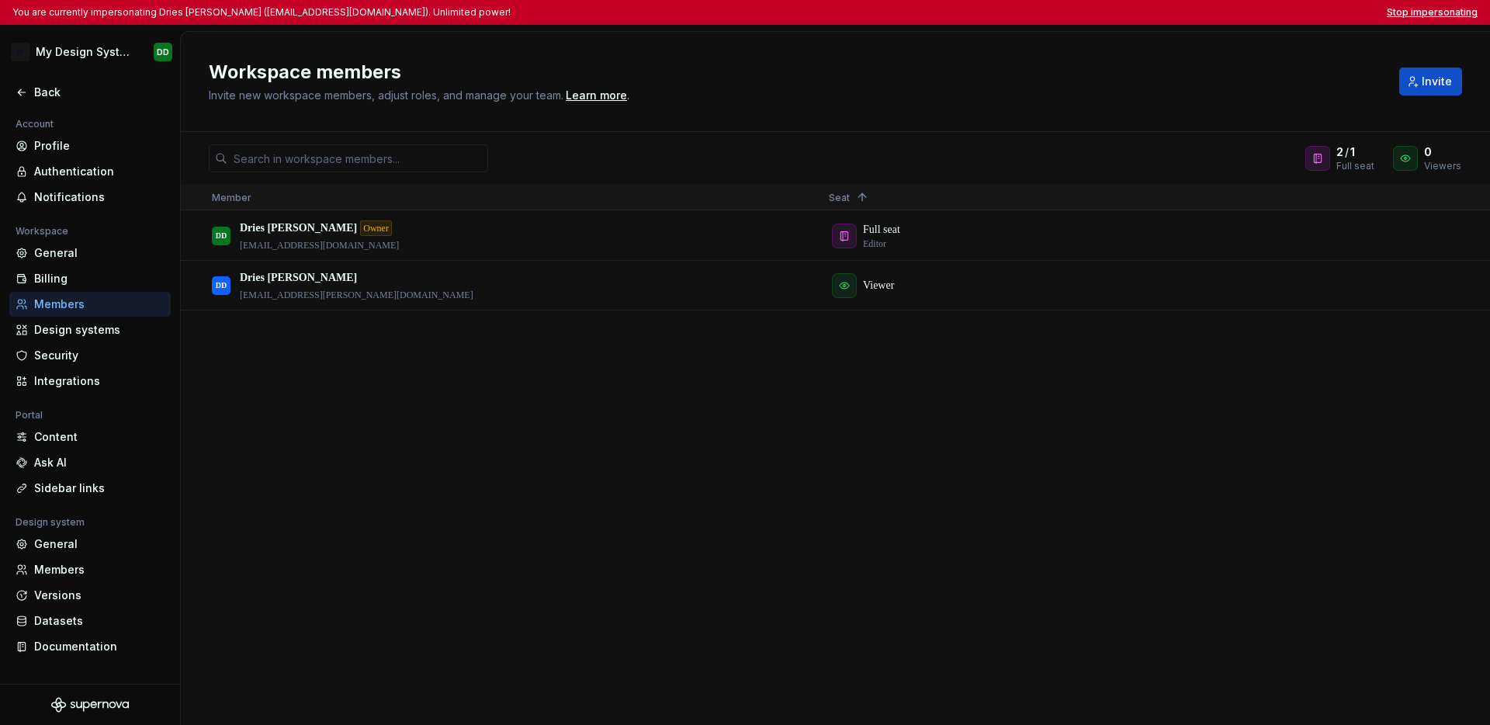
click at [1105, 16] on button "Stop impersonating" at bounding box center [1432, 12] width 91 height 12
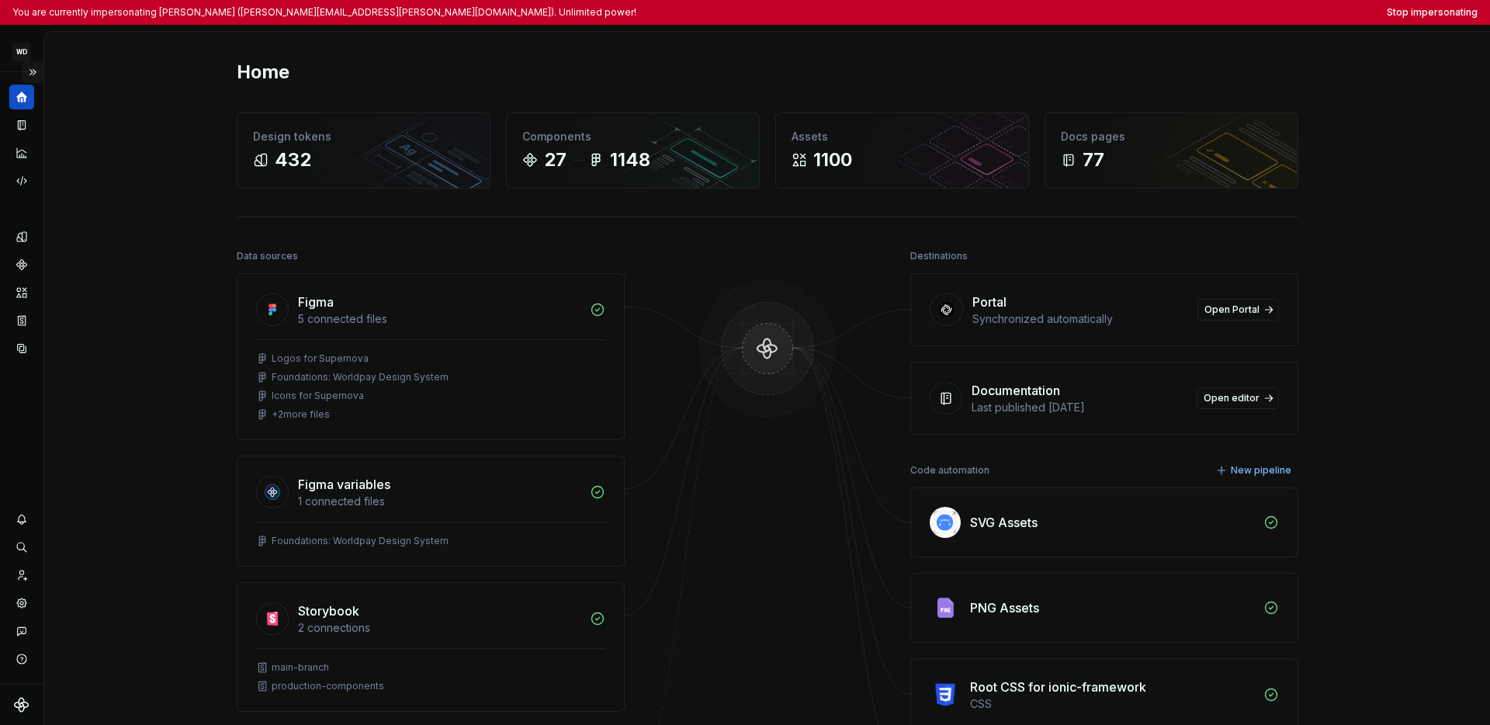
click at [36, 69] on button "Expand sidebar" at bounding box center [33, 72] width 22 height 22
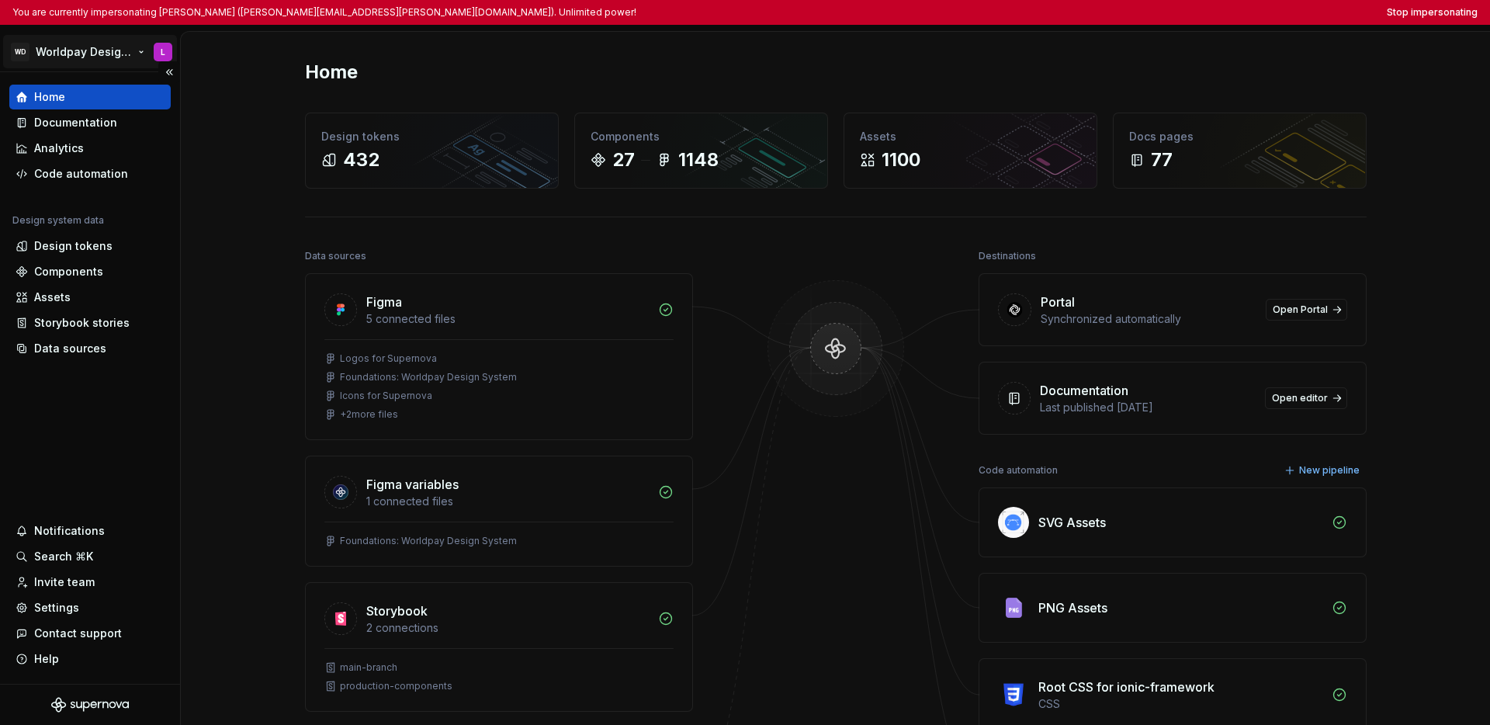
click at [66, 42] on html "You are currently impersonating Lucy (lucy.ormiston@worldpay.com). Unlimited po…" at bounding box center [745, 362] width 1490 height 725
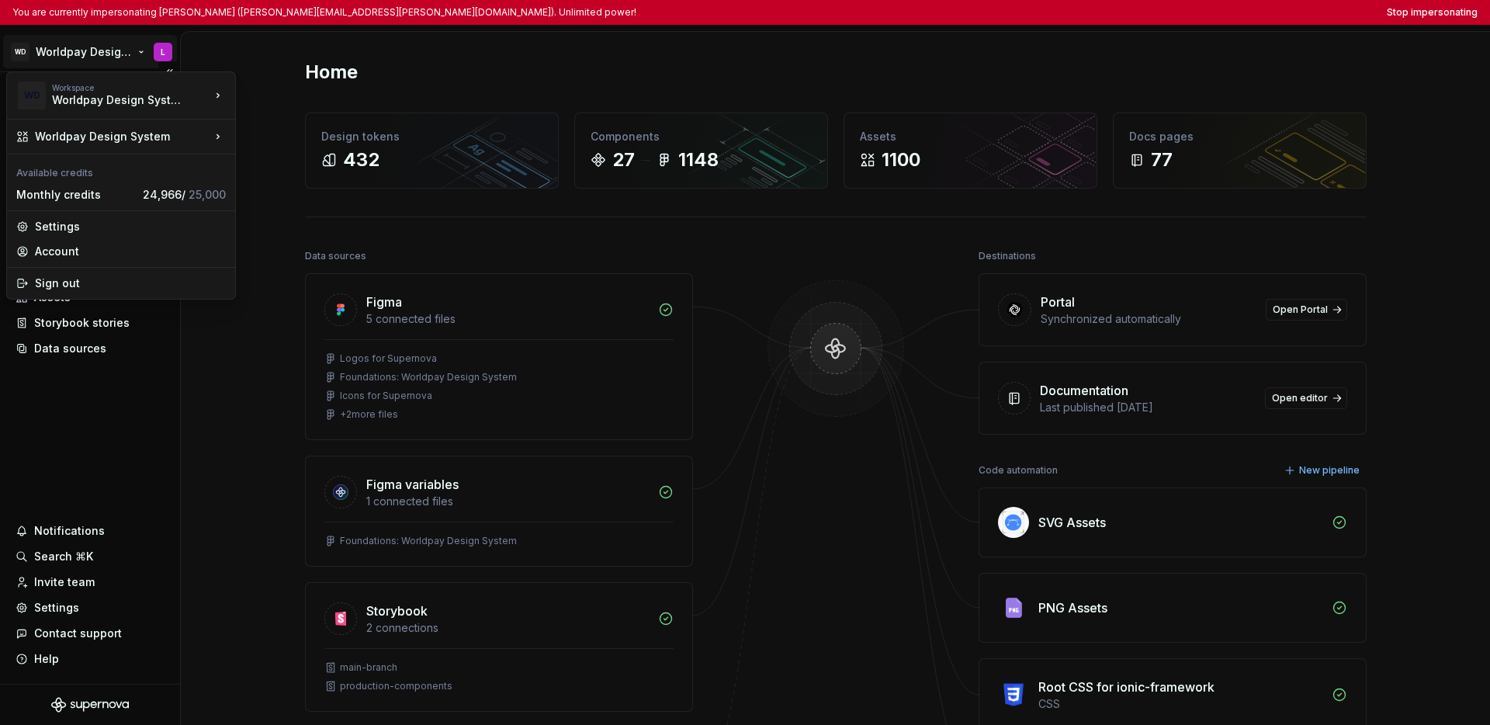
click at [124, 430] on html "You are currently impersonating Lucy (lucy.ormiston@worldpay.com). Unlimited po…" at bounding box center [745, 362] width 1490 height 725
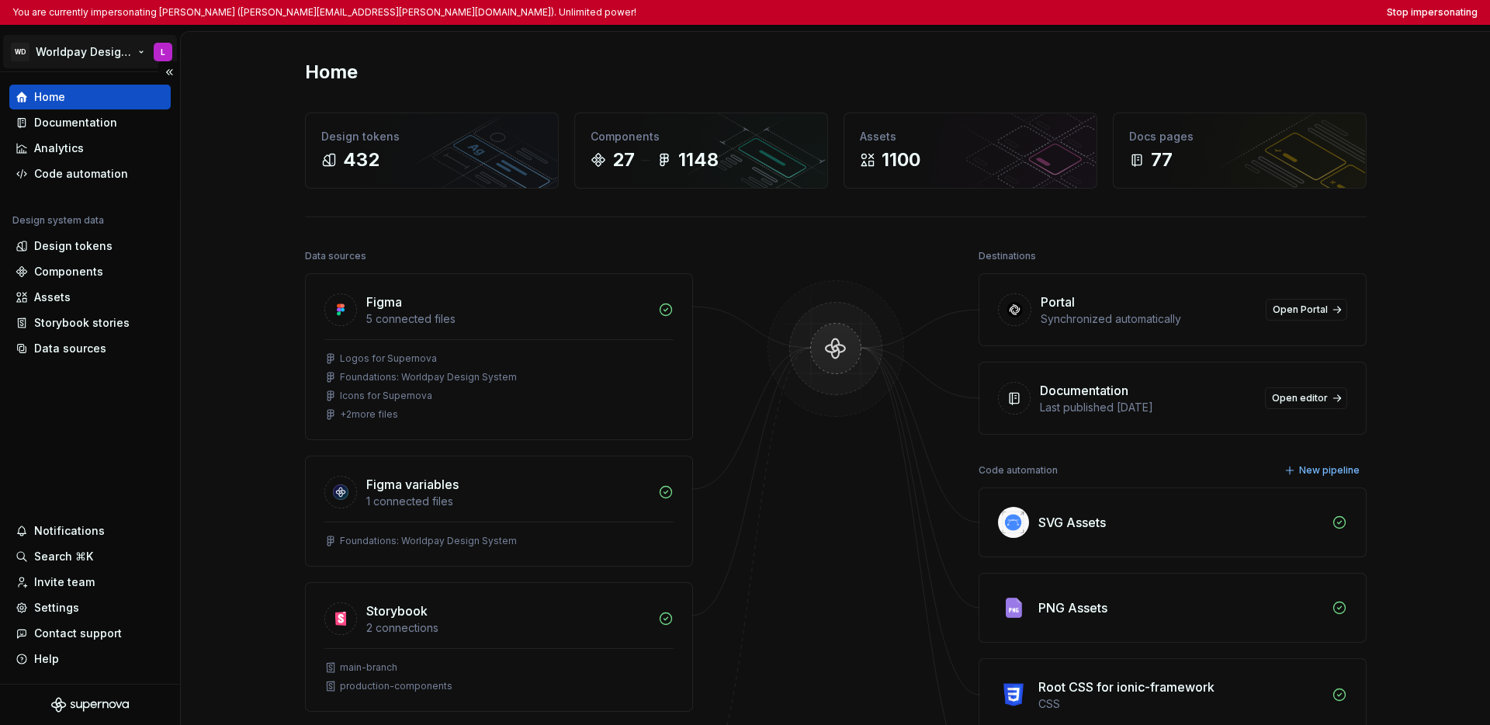
click at [81, 54] on html "You are currently impersonating Lucy (lucy.ormiston@worldpay.com). Unlimited po…" at bounding box center [745, 362] width 1490 height 725
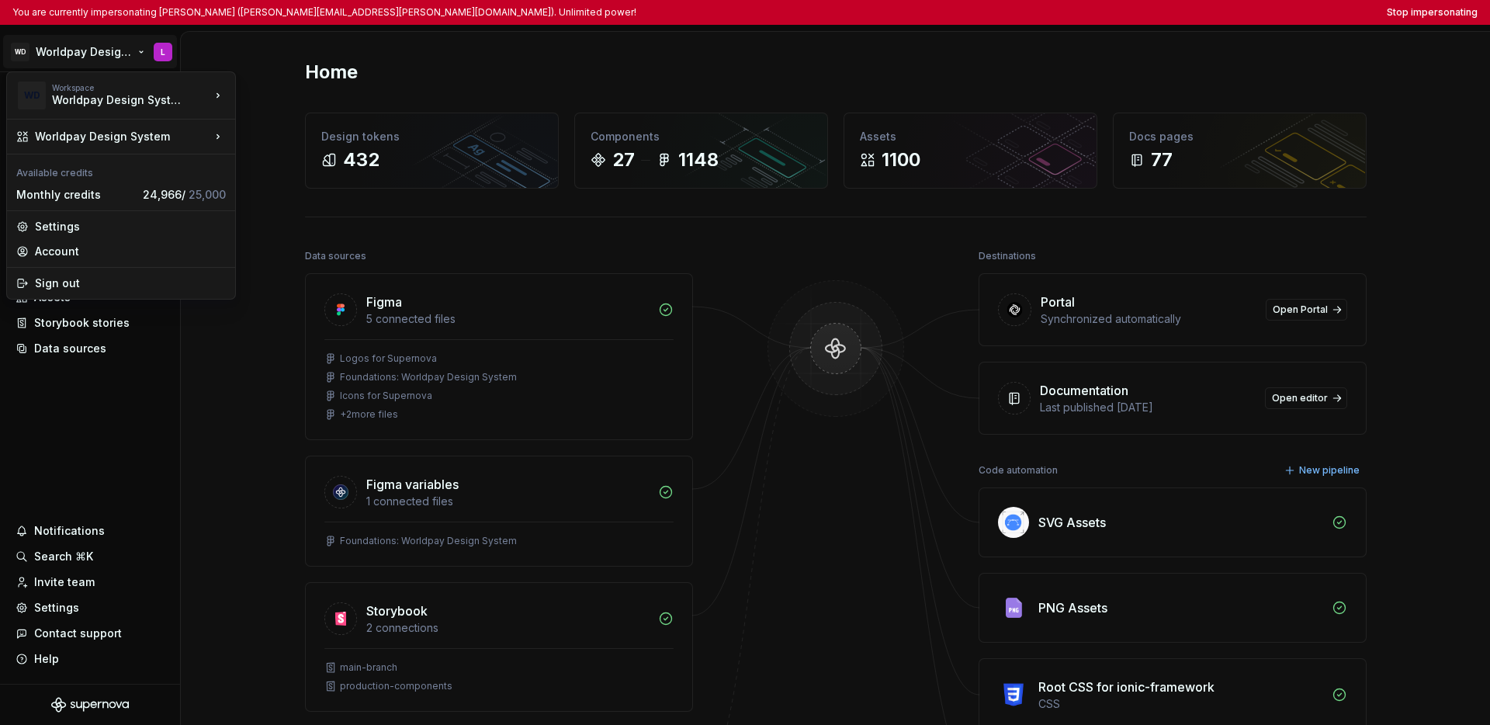
click at [83, 436] on html "You are currently impersonating Lucy (lucy.ormiston@worldpay.com). Unlimited po…" at bounding box center [745, 362] width 1490 height 725
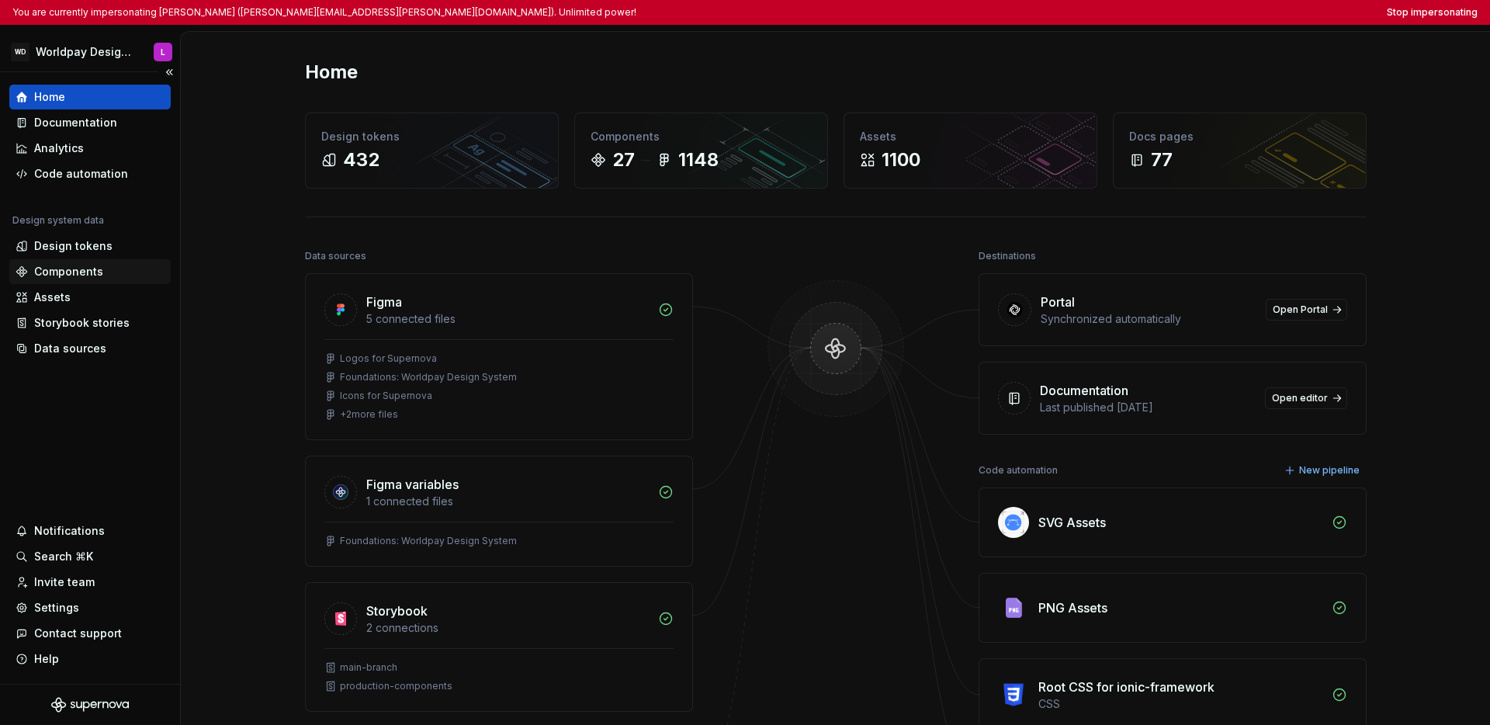
click at [102, 276] on div "Components" at bounding box center [90, 272] width 149 height 16
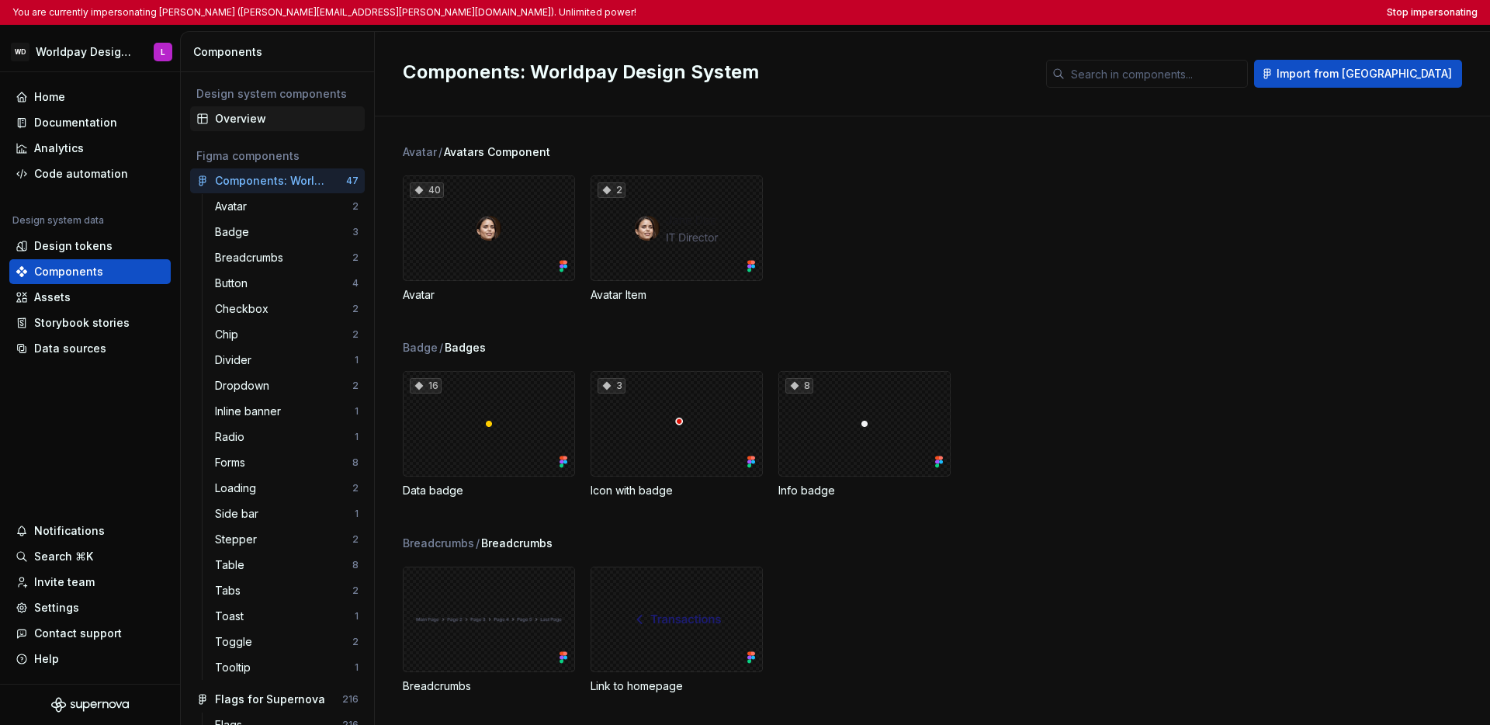
click at [248, 117] on div "Overview" at bounding box center [287, 119] width 144 height 16
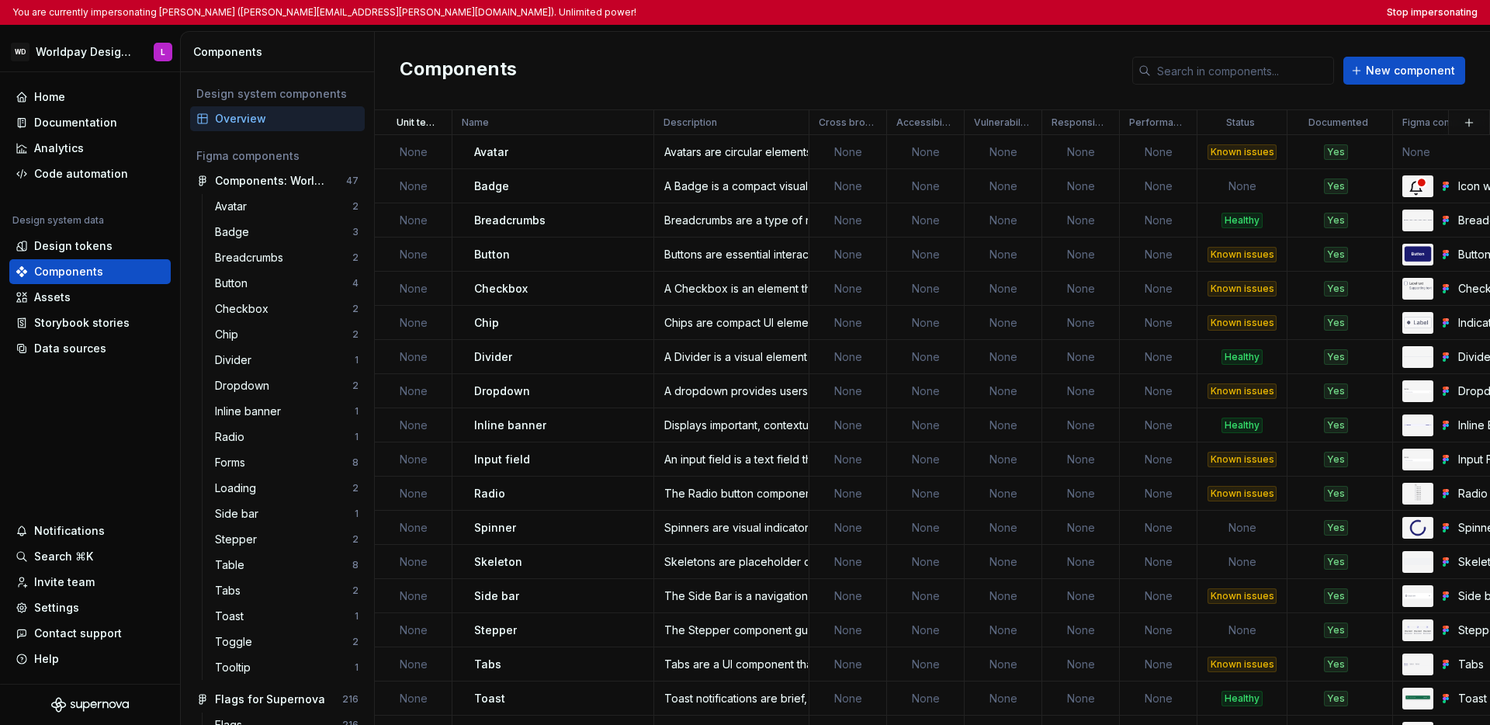
click at [629, 70] on div "Components New component" at bounding box center [932, 71] width 1115 height 78
click at [429, 127] on html "You are currently impersonating Lucy (lucy.ormiston@worldpay.com). Unlimited po…" at bounding box center [745, 362] width 1490 height 725
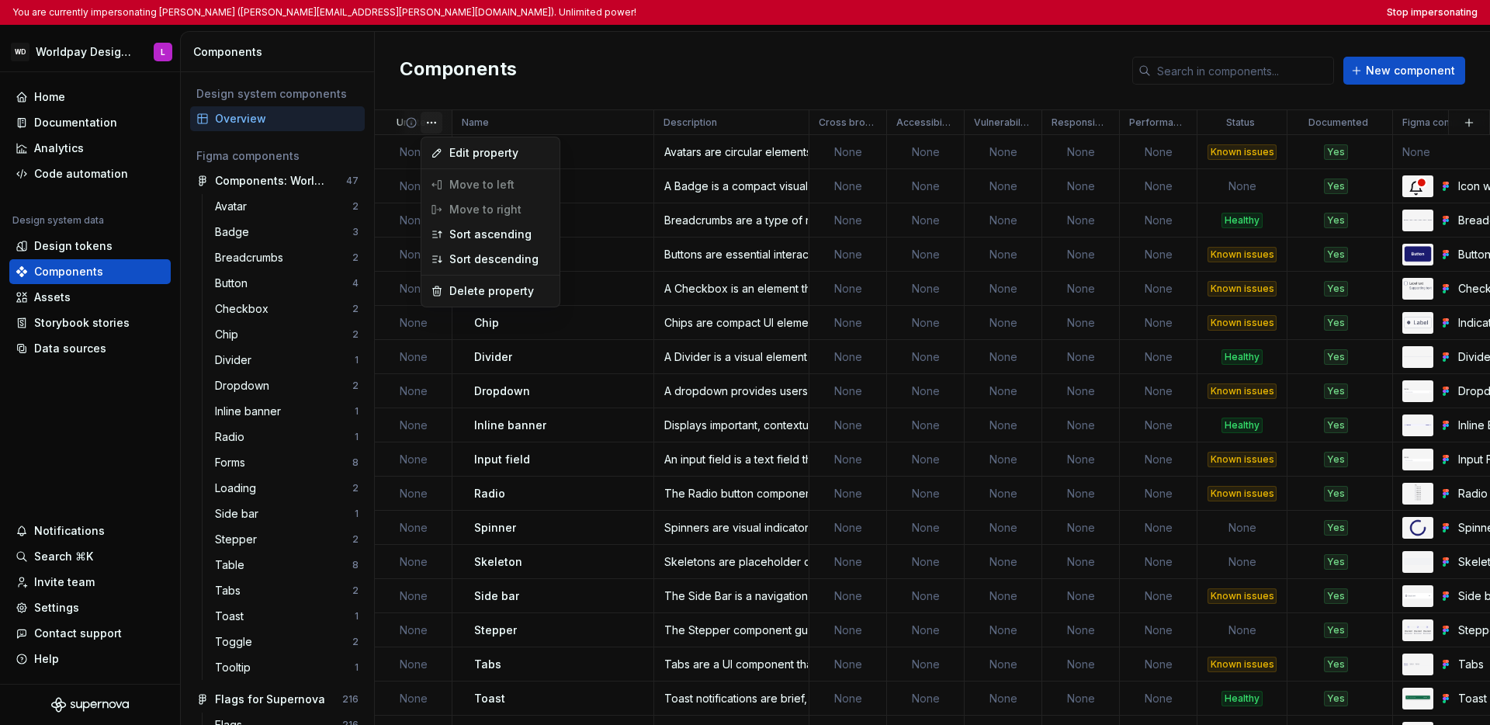
click at [614, 85] on html "You are currently impersonating Lucy (lucy.ormiston@worldpay.com). Unlimited po…" at bounding box center [745, 362] width 1490 height 725
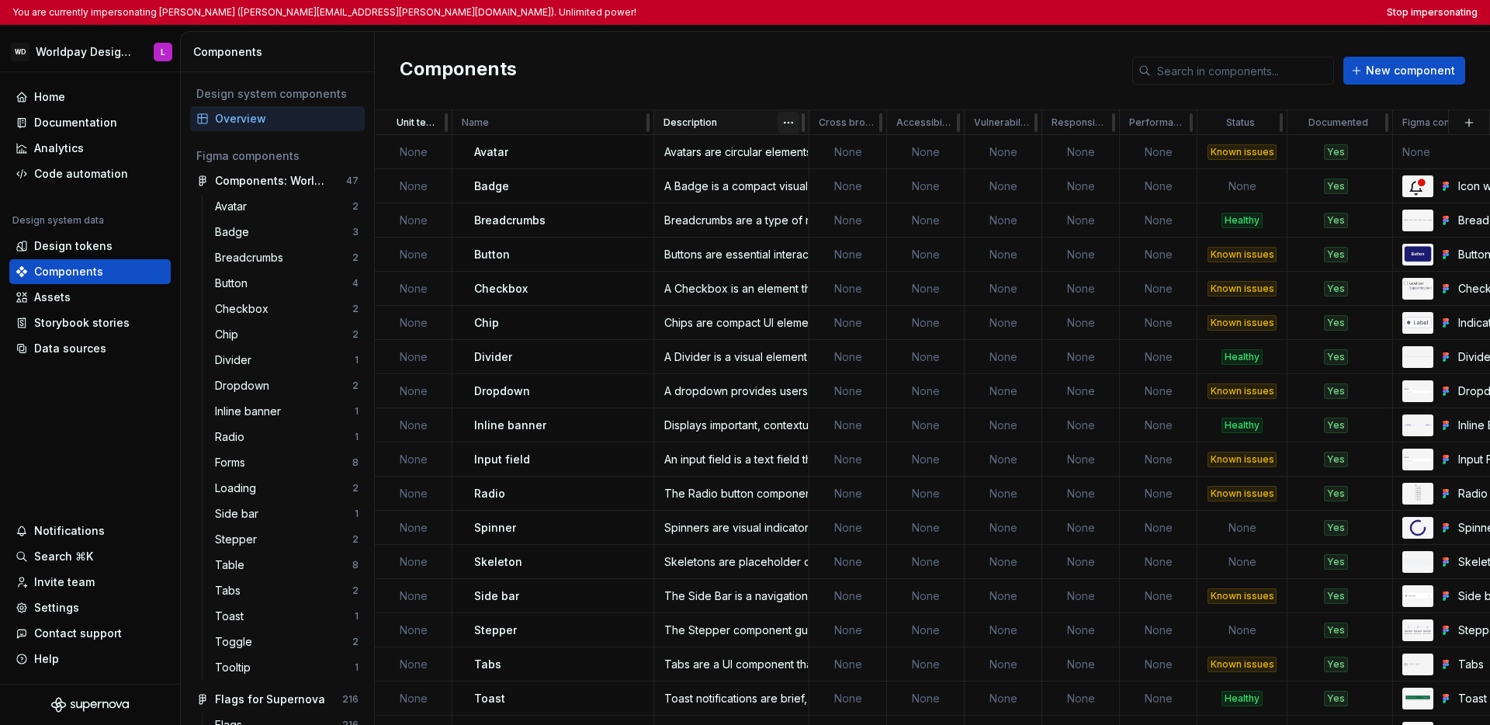
click at [785, 124] on html "You are currently impersonating Lucy (lucy.ormiston@worldpay.com). Unlimited po…" at bounding box center [745, 362] width 1490 height 725
click at [793, 77] on html "You are currently impersonating Lucy (lucy.ormiston@worldpay.com). Unlimited po…" at bounding box center [745, 362] width 1490 height 725
click at [437, 126] on html "You are currently impersonating Lucy (lucy.ormiston@worldpay.com). Unlimited po…" at bounding box center [745, 362] width 1490 height 725
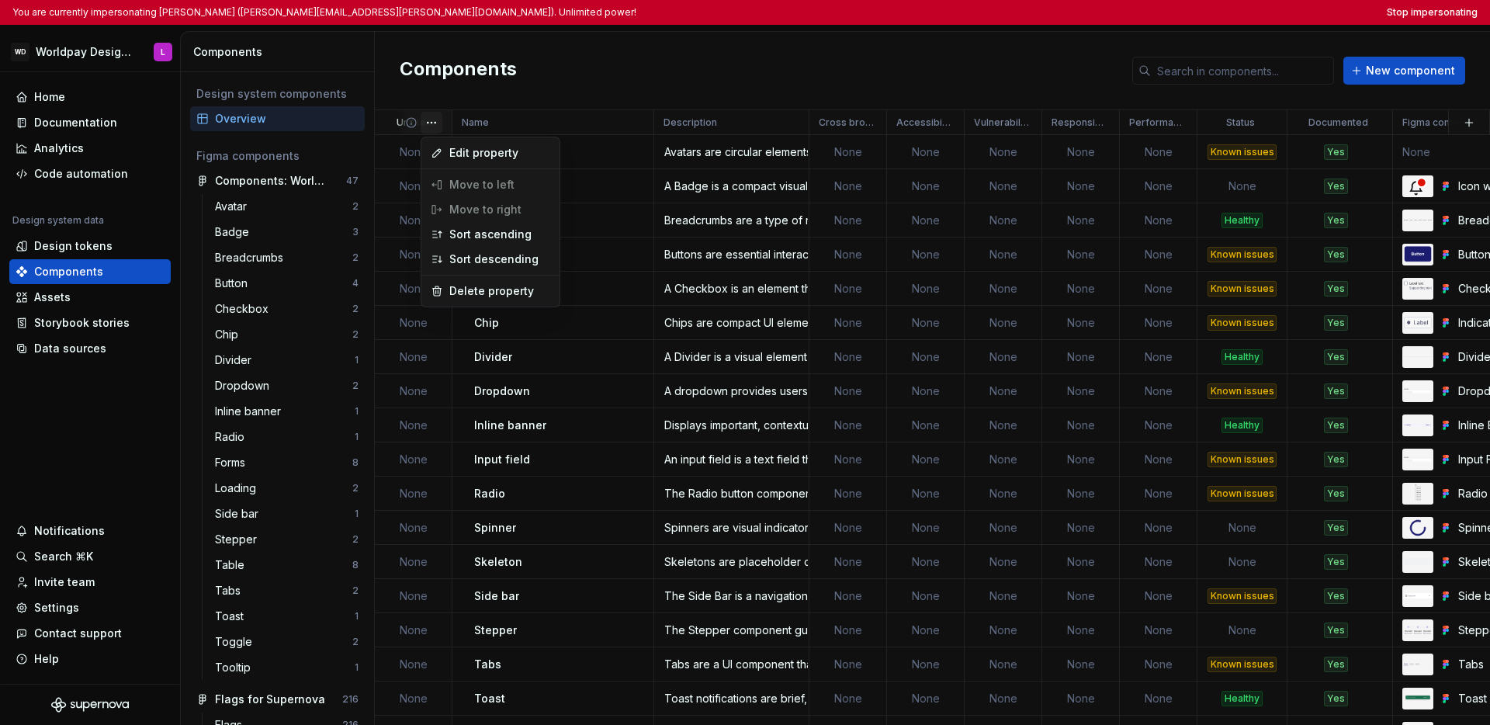
click at [624, 68] on html "You are currently impersonating Lucy (lucy.ormiston@worldpay.com). Unlimited po…" at bounding box center [745, 362] width 1490 height 725
click at [428, 123] on html "You are currently impersonating Lucy (lucy.ormiston@worldpay.com). Unlimited po…" at bounding box center [745, 362] width 1490 height 725
click at [624, 92] on html "You are currently impersonating Lucy (lucy.ormiston@worldpay.com). Unlimited po…" at bounding box center [745, 362] width 1490 height 725
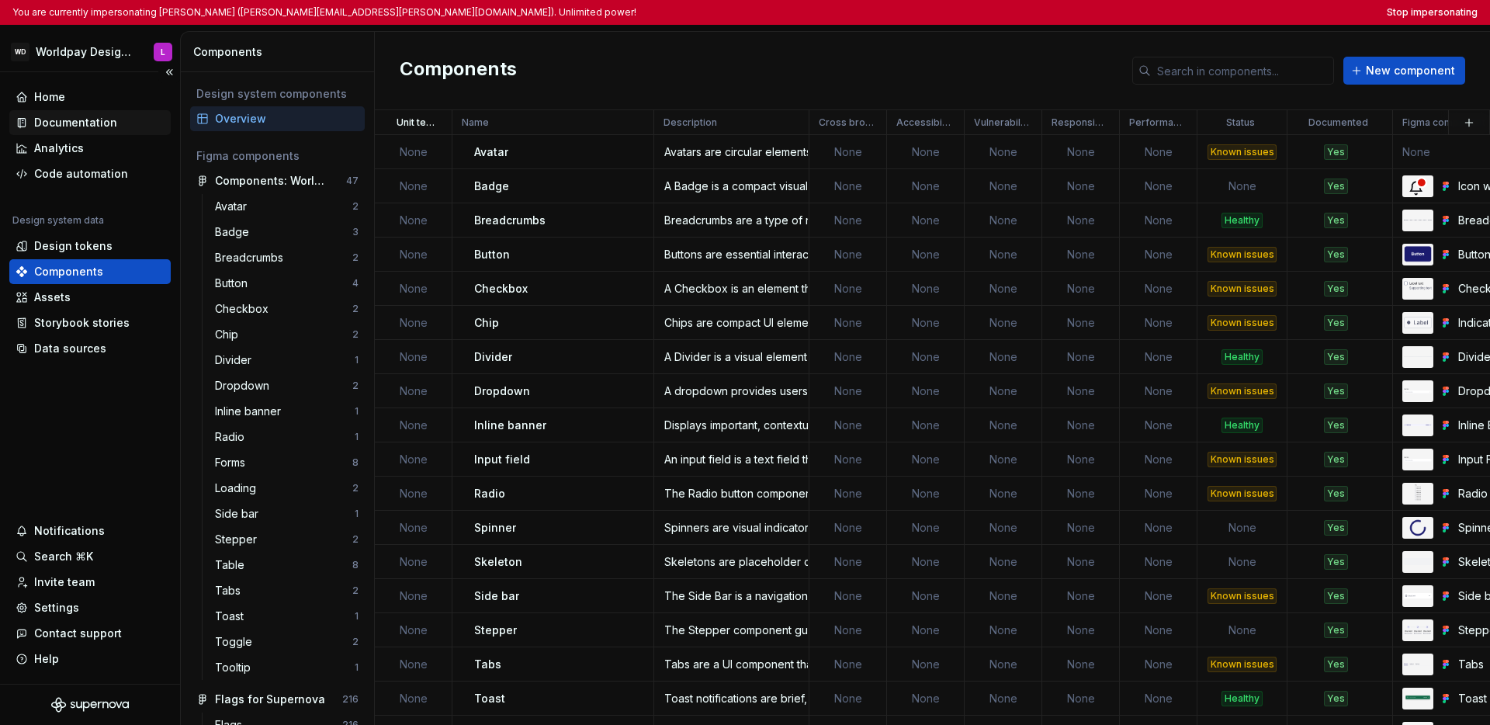
click at [77, 118] on div "Documentation" at bounding box center [75, 123] width 83 height 16
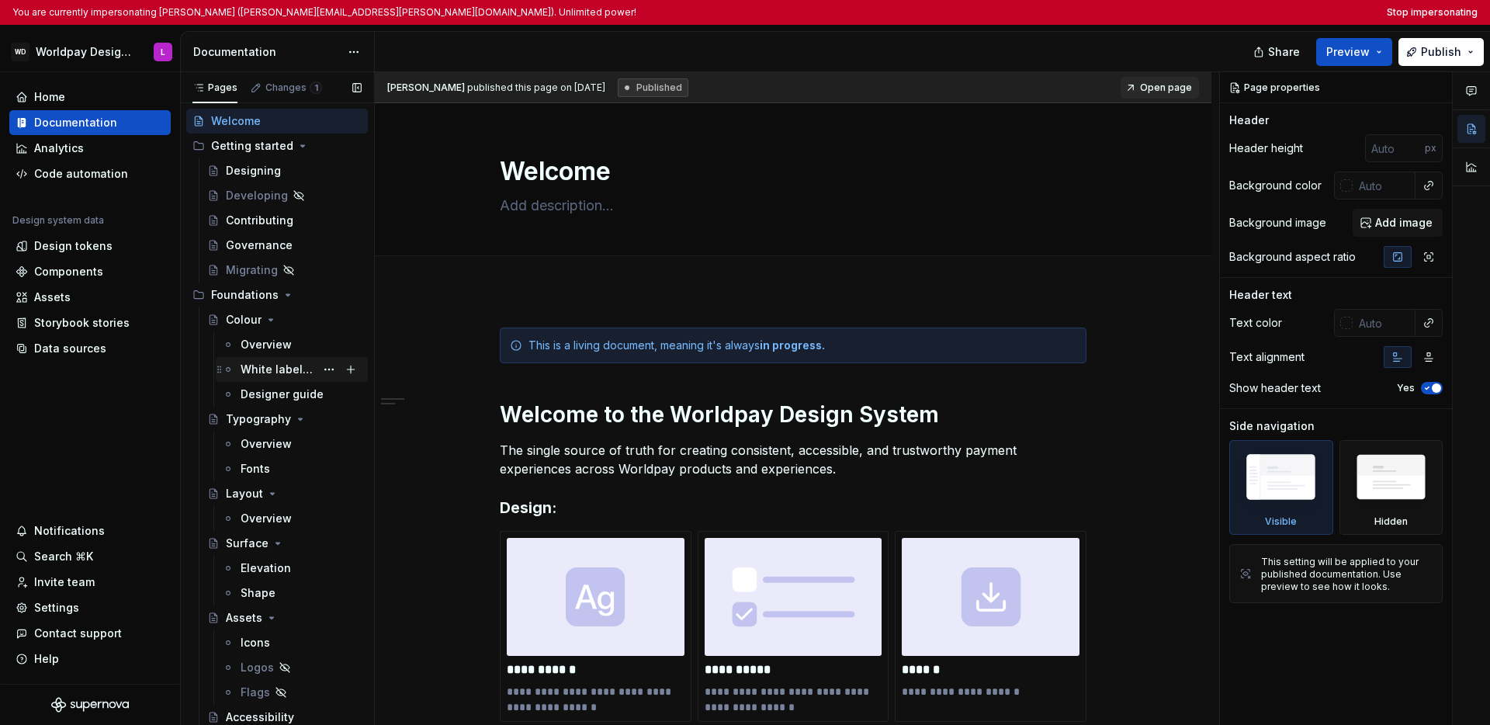
scroll to position [70, 0]
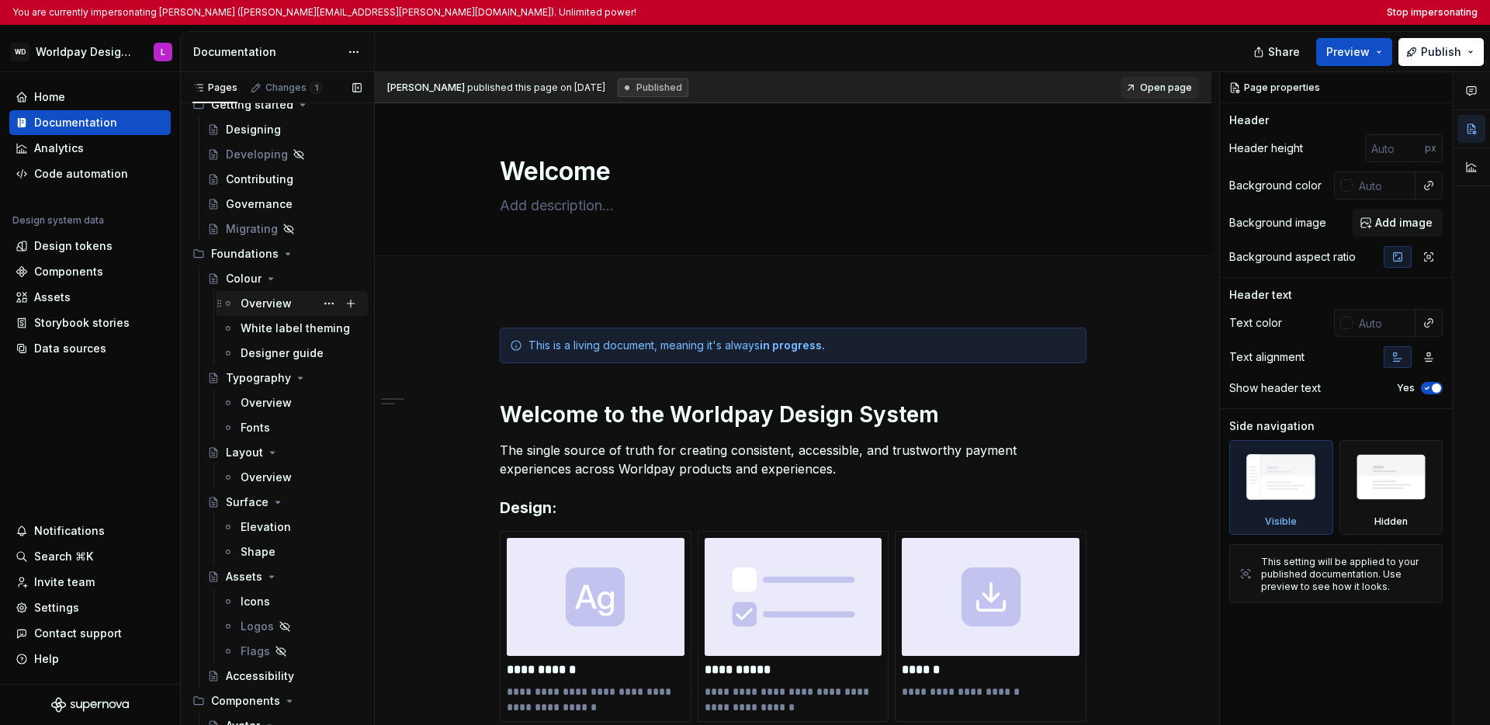
click at [260, 303] on div "Overview" at bounding box center [266, 304] width 51 height 16
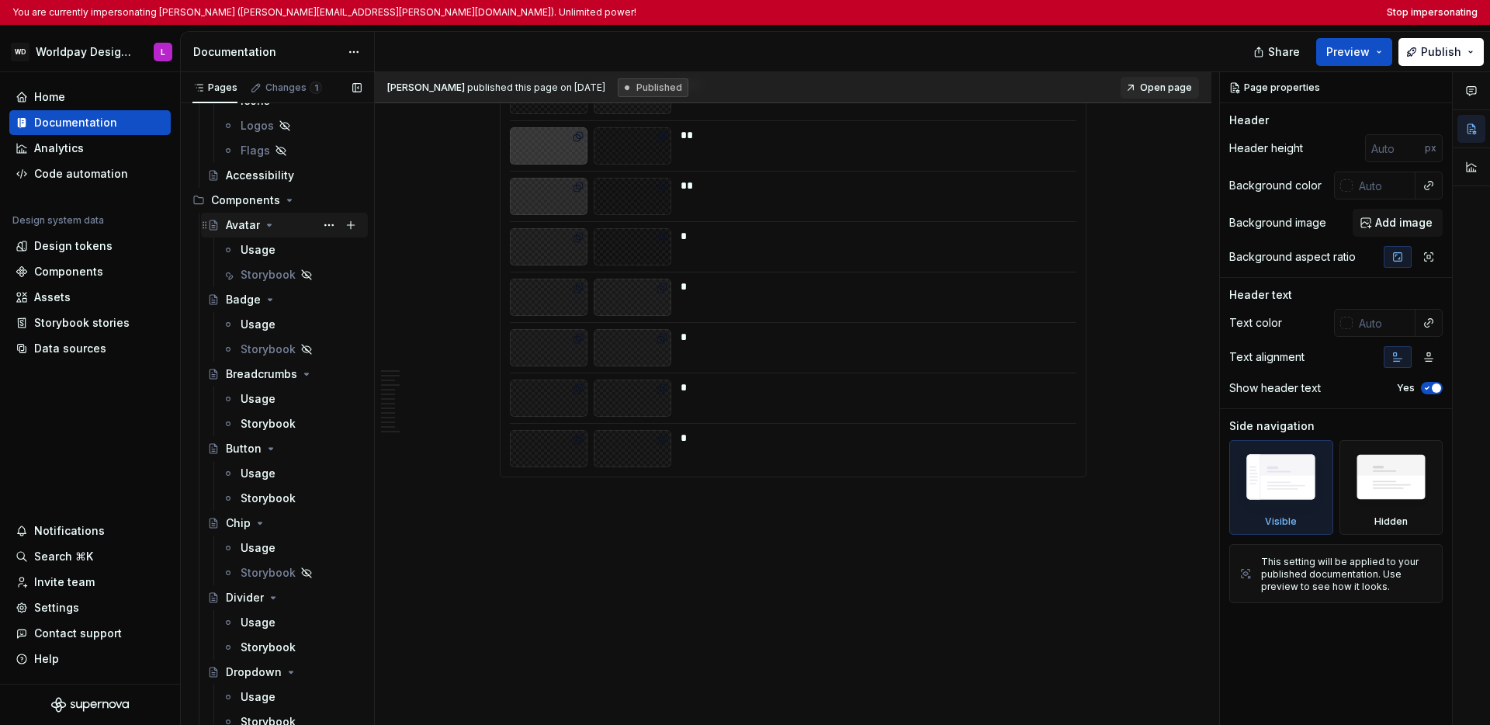
scroll to position [591, 0]
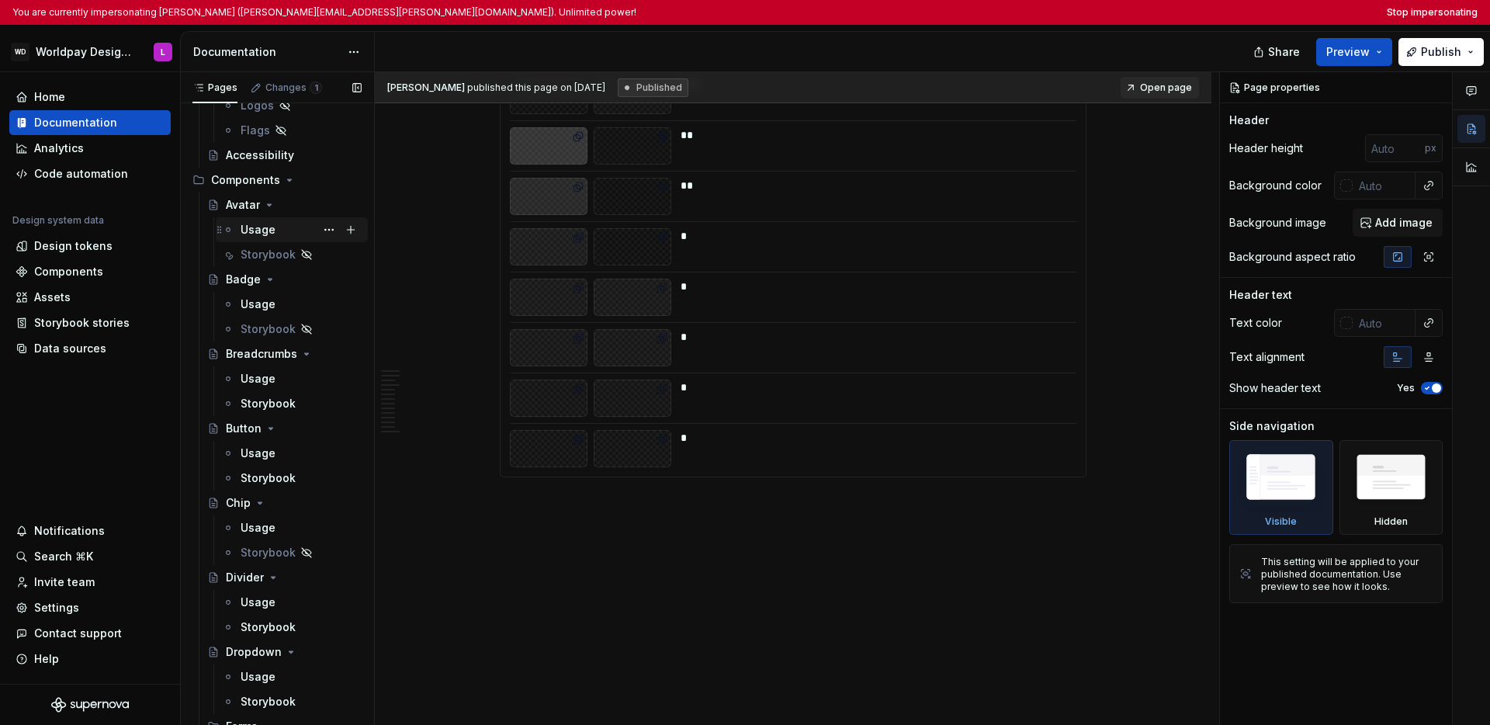
click at [269, 229] on div "Usage" at bounding box center [258, 230] width 35 height 16
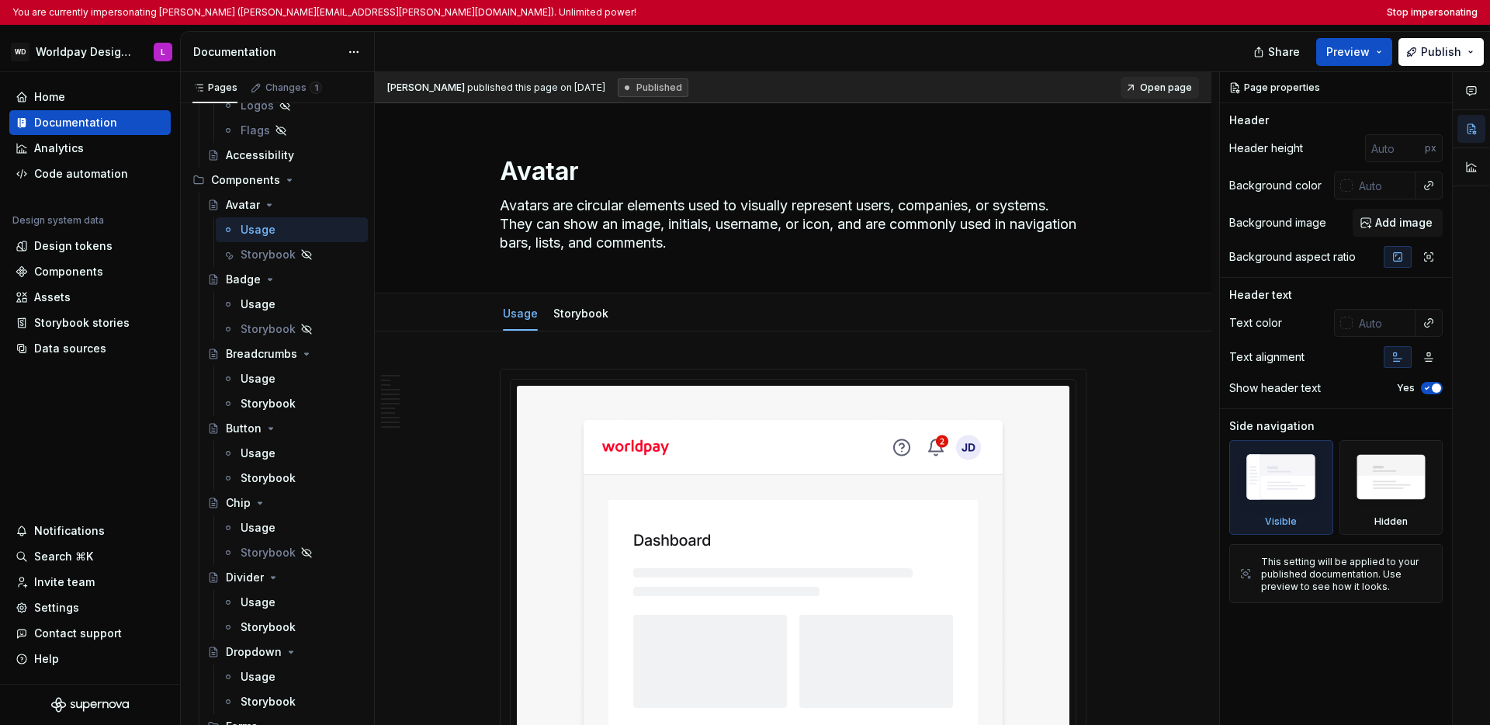
scroll to position [190, 0]
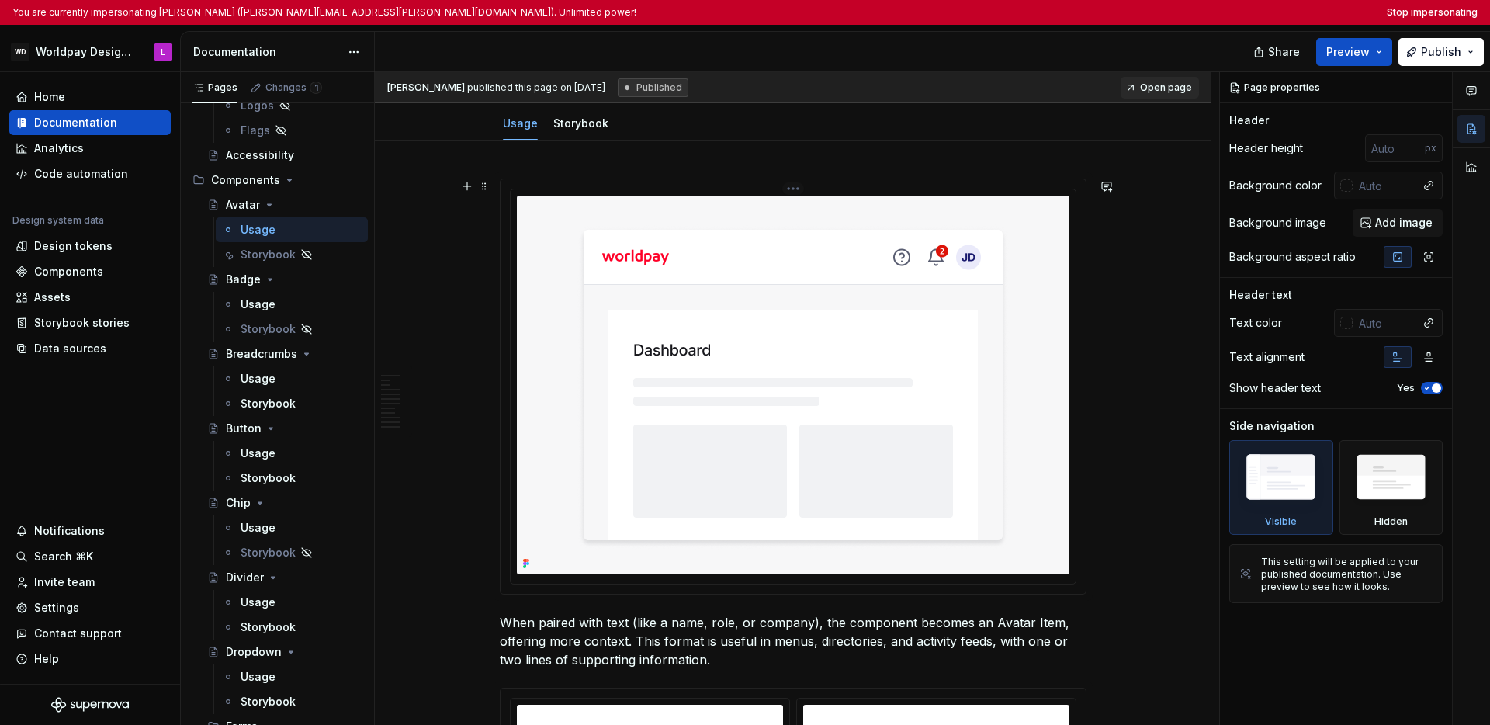
click at [956, 398] on img at bounding box center [793, 385] width 546 height 379
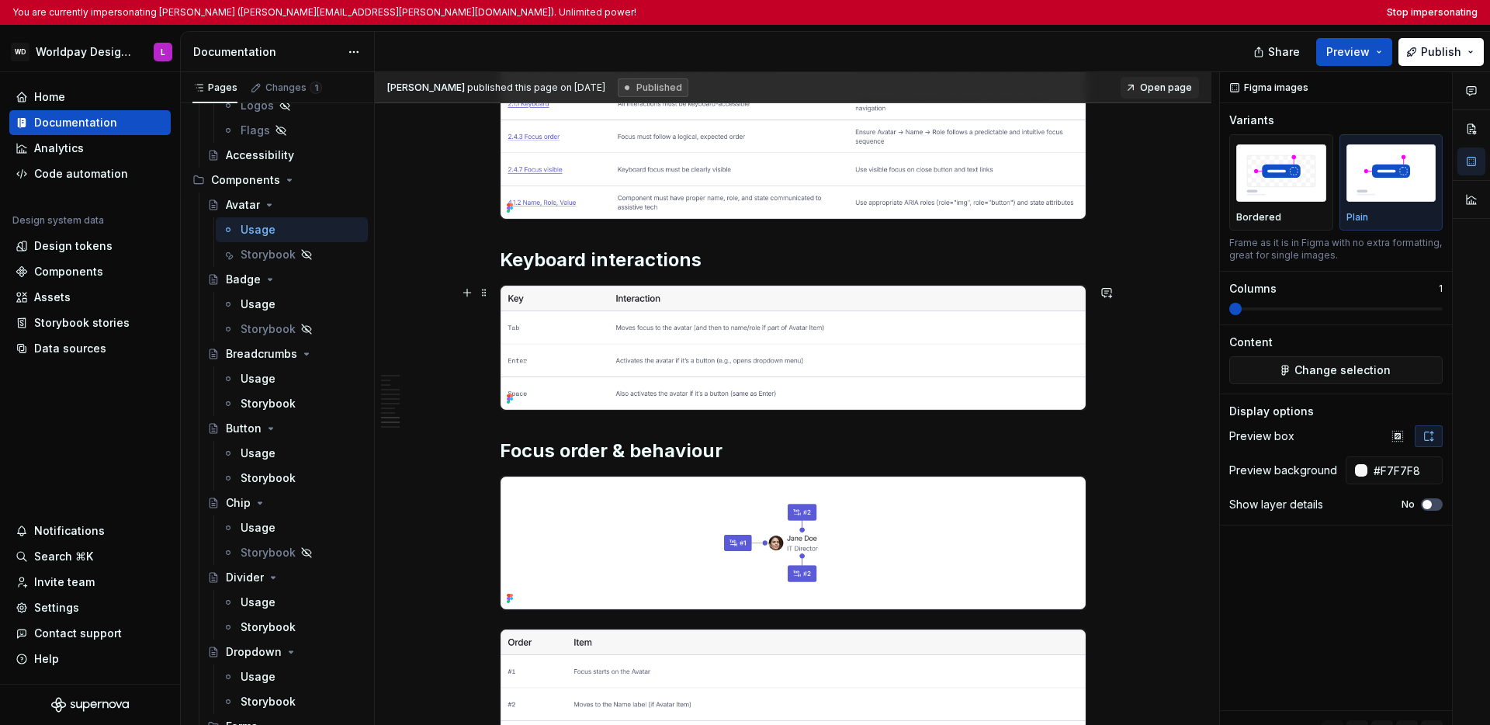
type textarea "*"
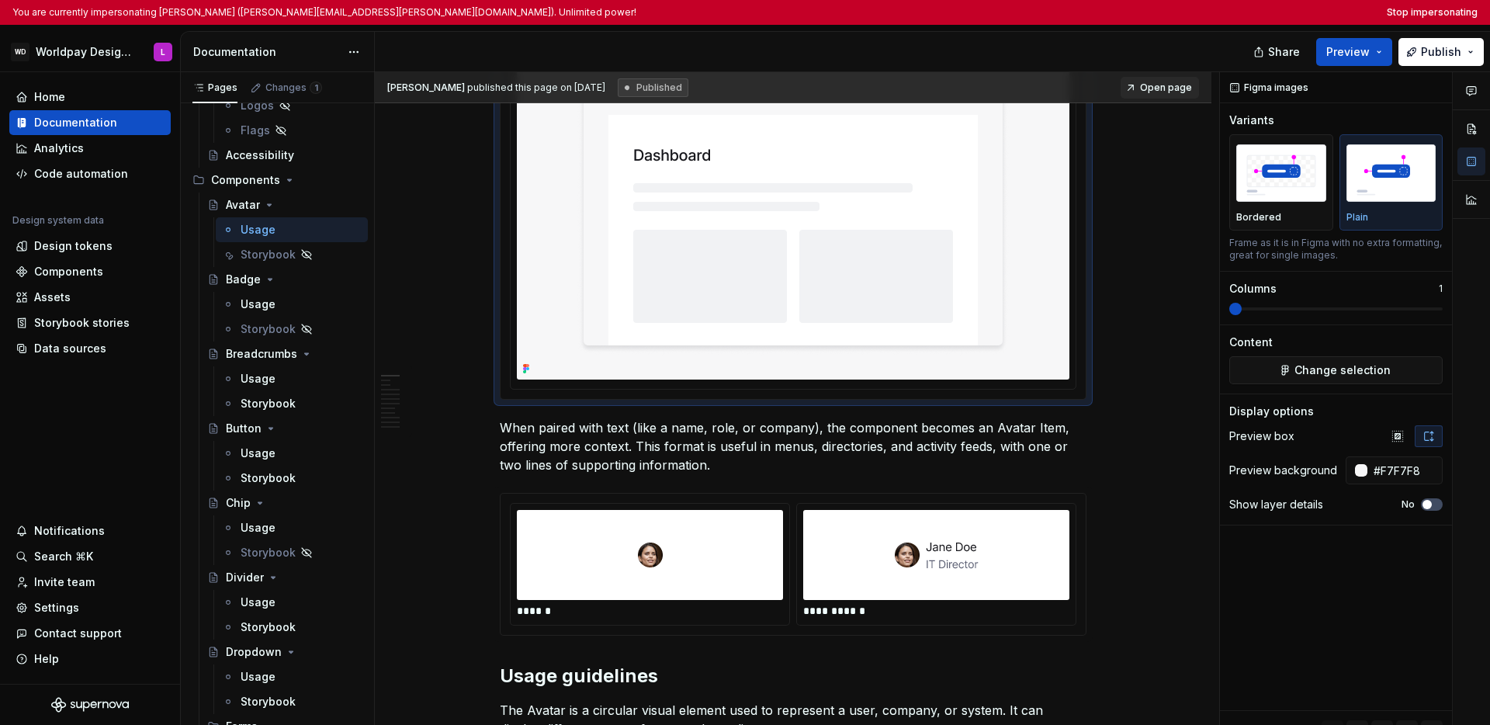
scroll to position [0, 0]
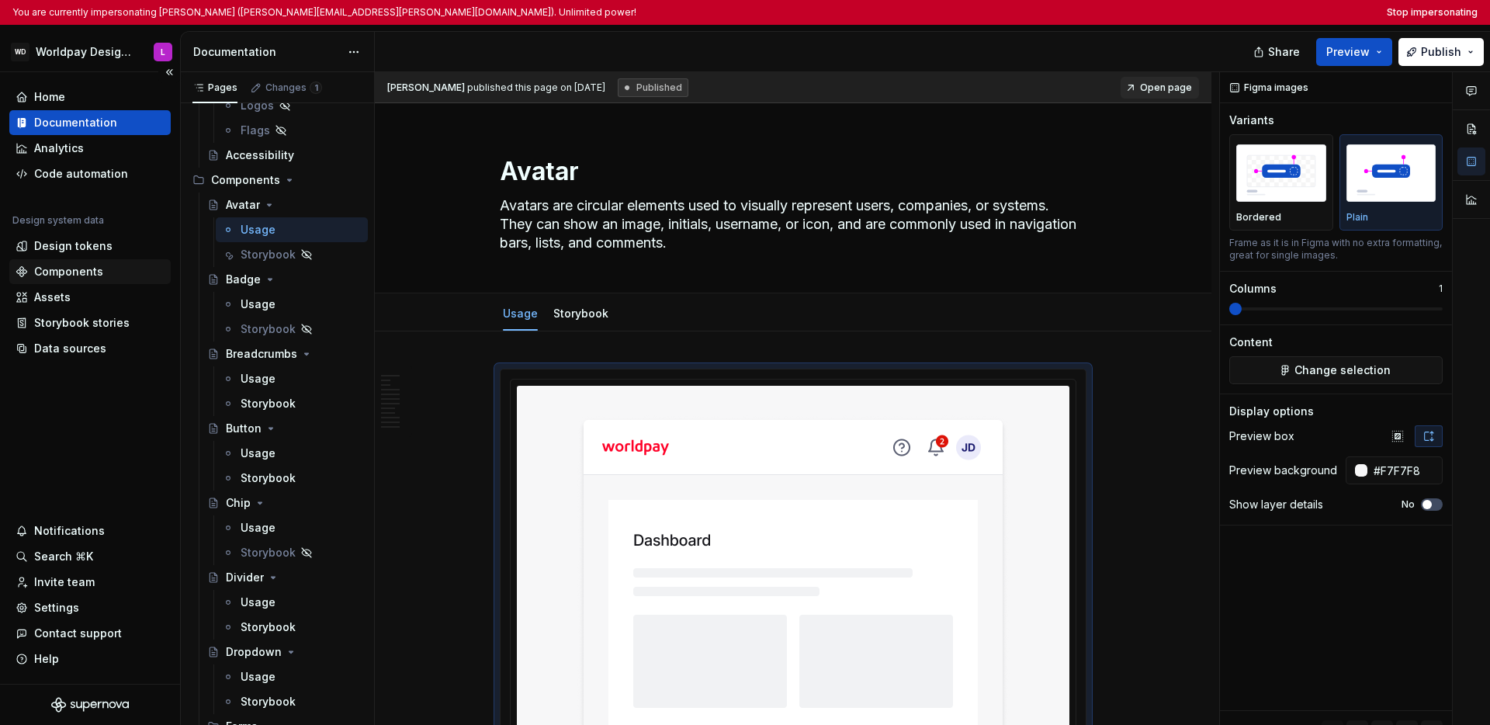
click at [41, 272] on div "Components" at bounding box center [68, 272] width 69 height 16
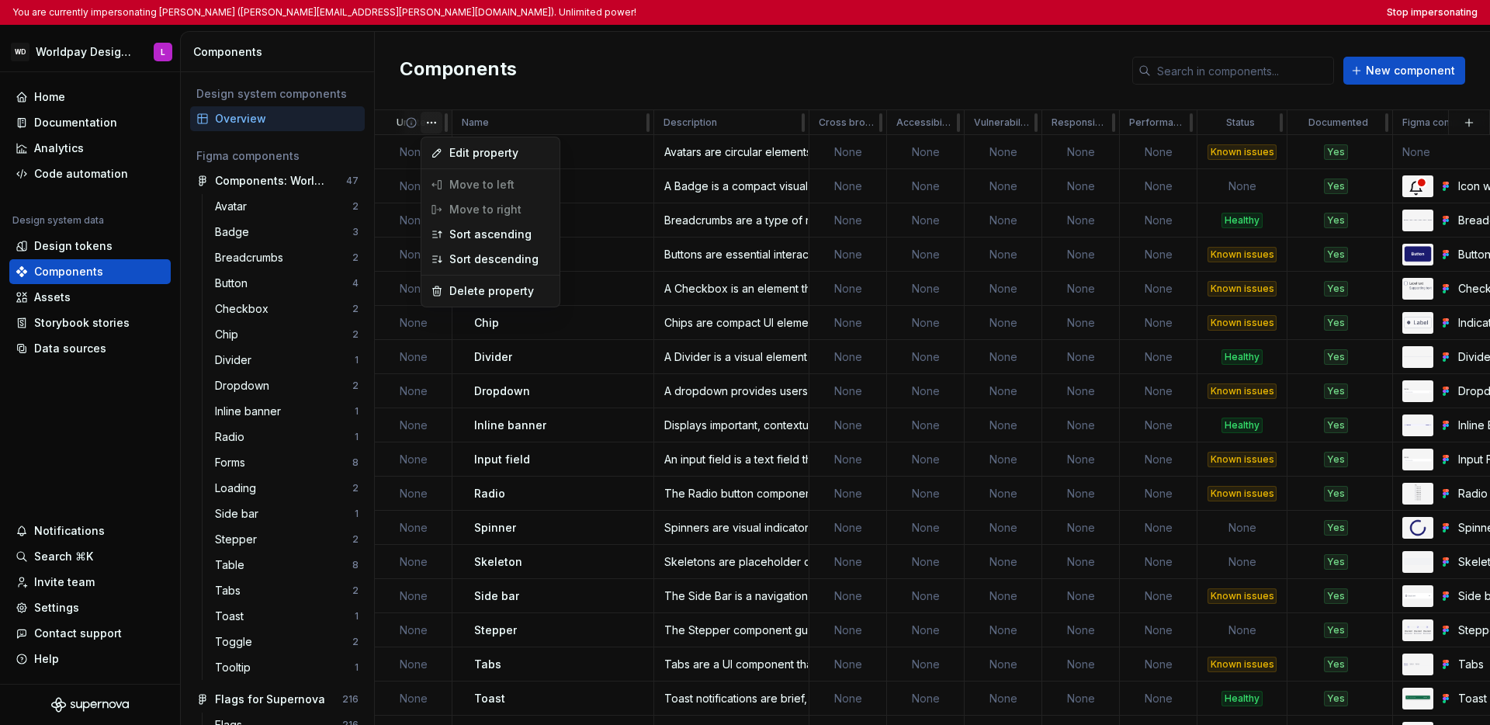
click at [428, 124] on html "You are currently impersonating Lucy (lucy.ormiston@worldpay.com). Unlimited po…" at bounding box center [745, 362] width 1490 height 725
click at [464, 150] on span "Edit property" at bounding box center [499, 153] width 101 height 16
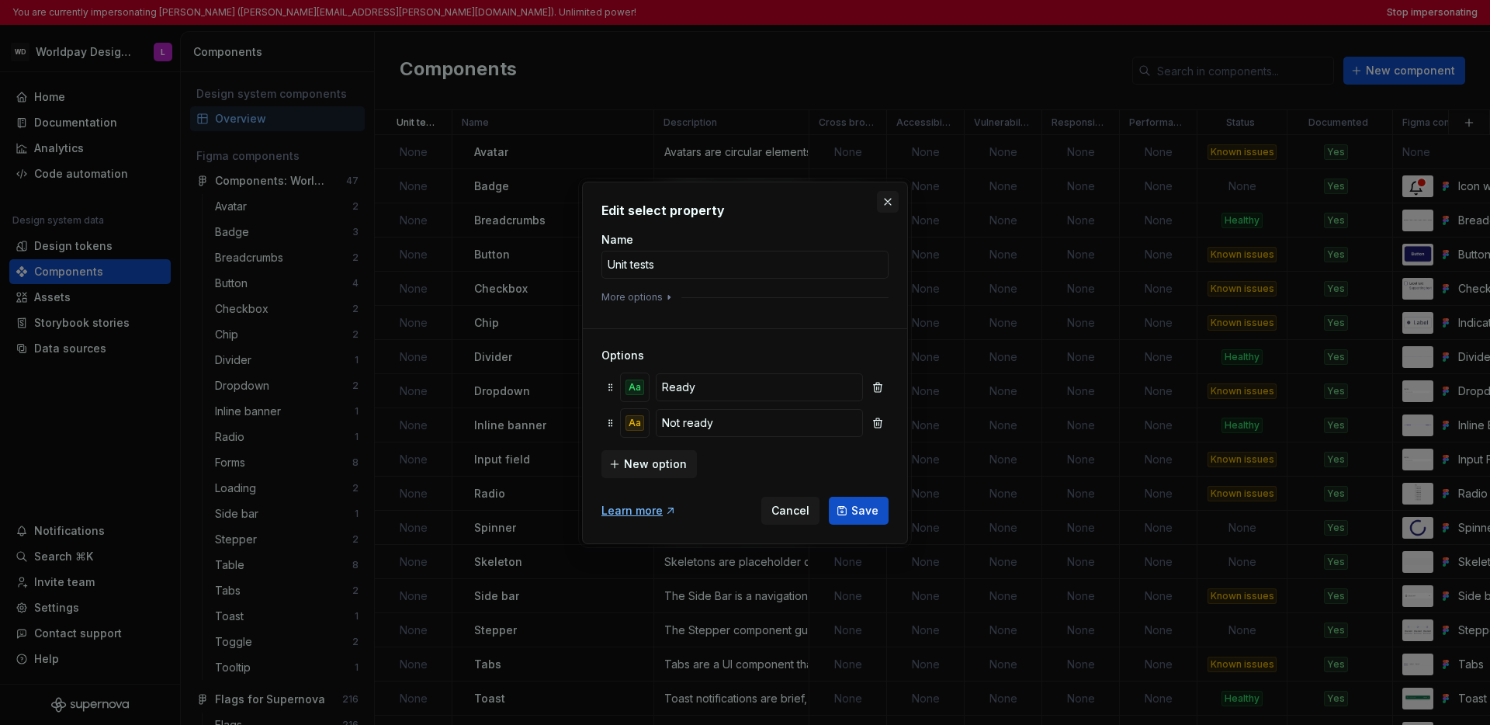
click at [884, 201] on button "button" at bounding box center [888, 202] width 22 height 22
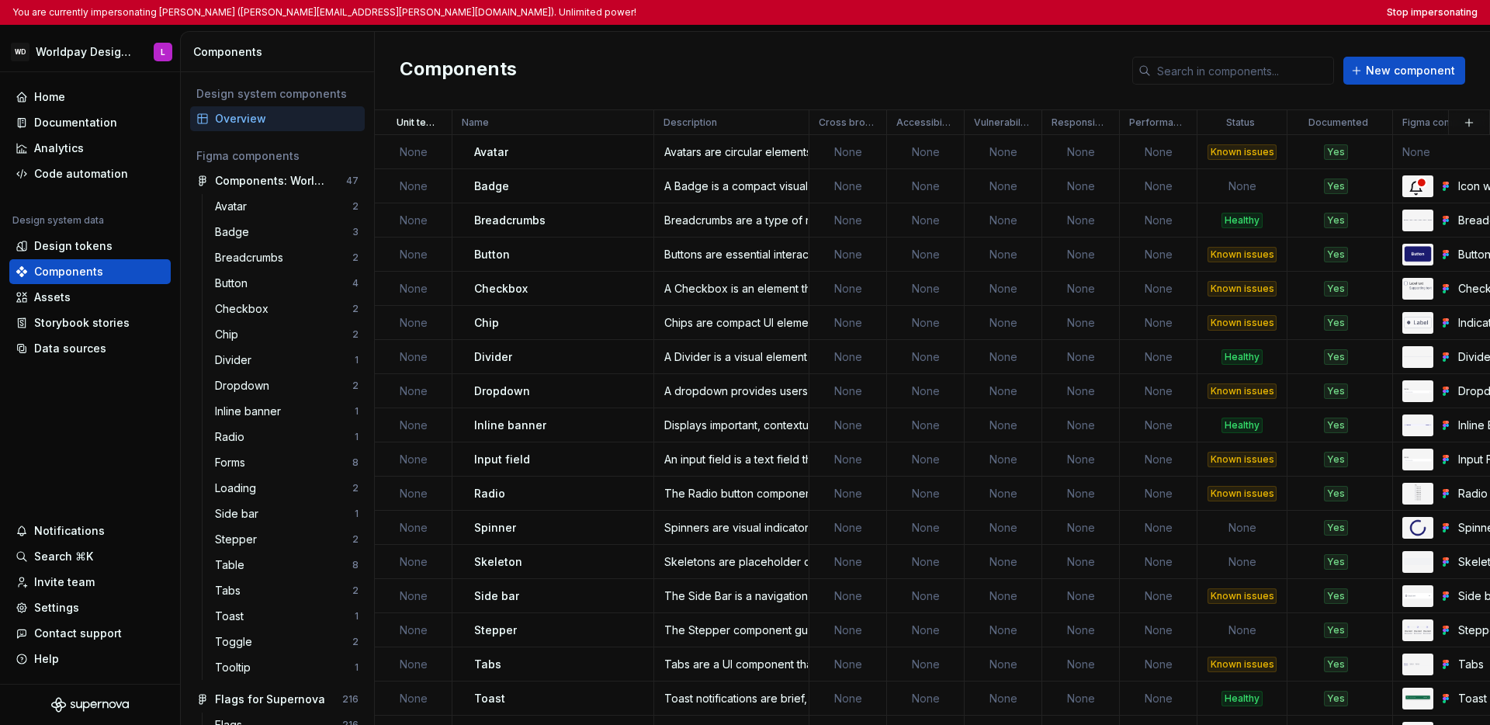
click at [667, 68] on div "Components New component" at bounding box center [932, 71] width 1115 height 78
click at [432, 127] on html "You are currently impersonating Lucy (lucy.ormiston@worldpay.com). Unlimited po…" at bounding box center [745, 362] width 1490 height 725
click at [593, 67] on html "You are currently impersonating Lucy (lucy.ormiston@worldpay.com). Unlimited po…" at bounding box center [745, 362] width 1490 height 725
click at [428, 127] on html "You are currently impersonating Lucy (lucy.ormiston@worldpay.com). Unlimited po…" at bounding box center [745, 362] width 1490 height 725
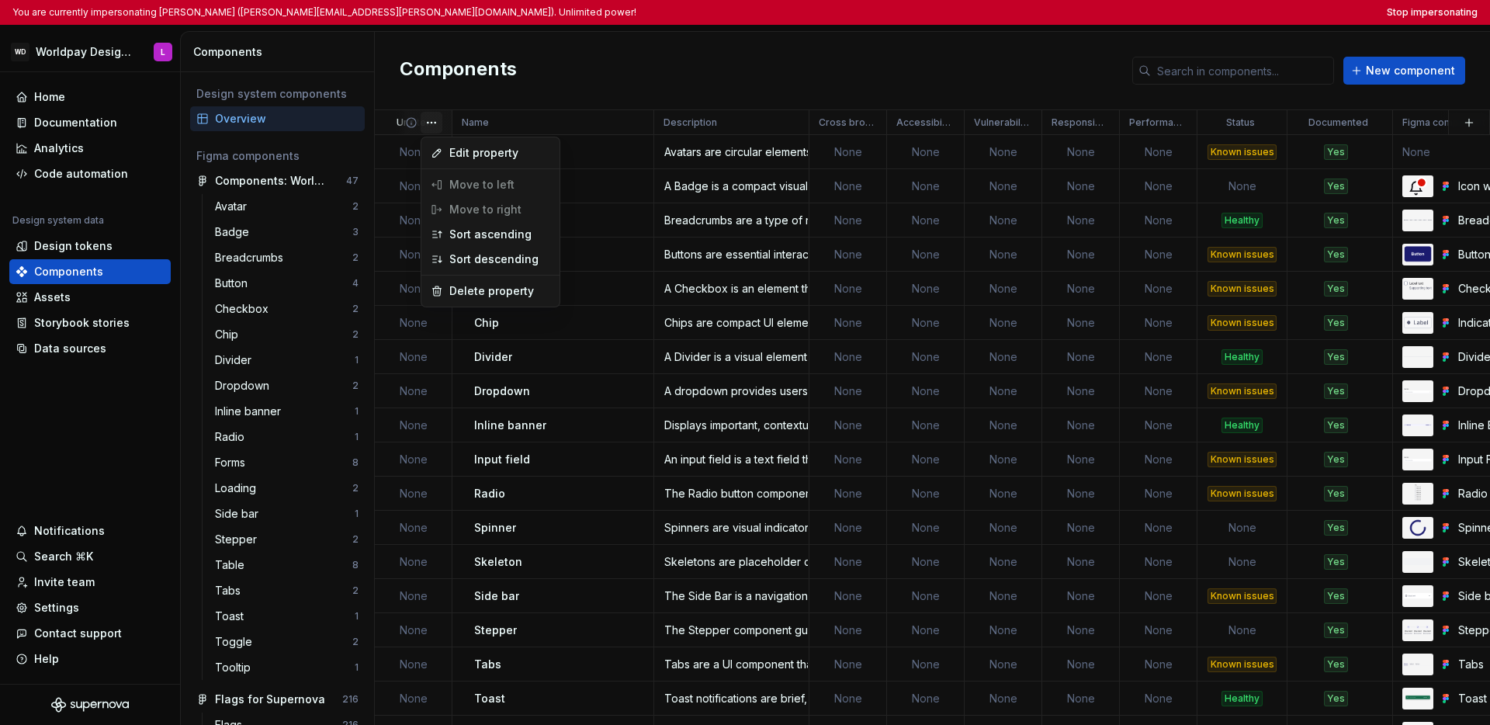
click at [567, 80] on html "You are currently impersonating Lucy (lucy.ormiston@worldpay.com). Unlimited po…" at bounding box center [745, 362] width 1490 height 725
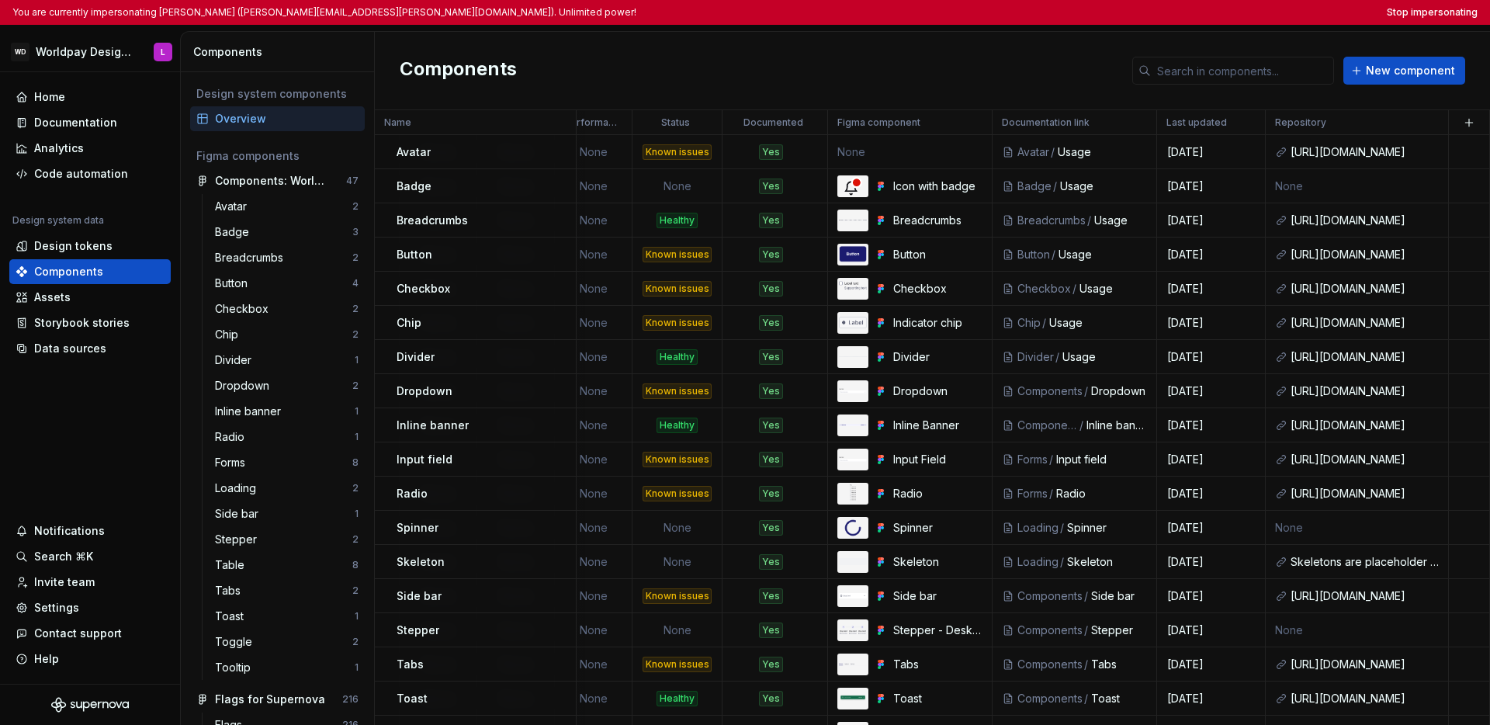
scroll to position [0, 574]
click at [1105, 12] on button "Stop impersonating" at bounding box center [1432, 12] width 91 height 12
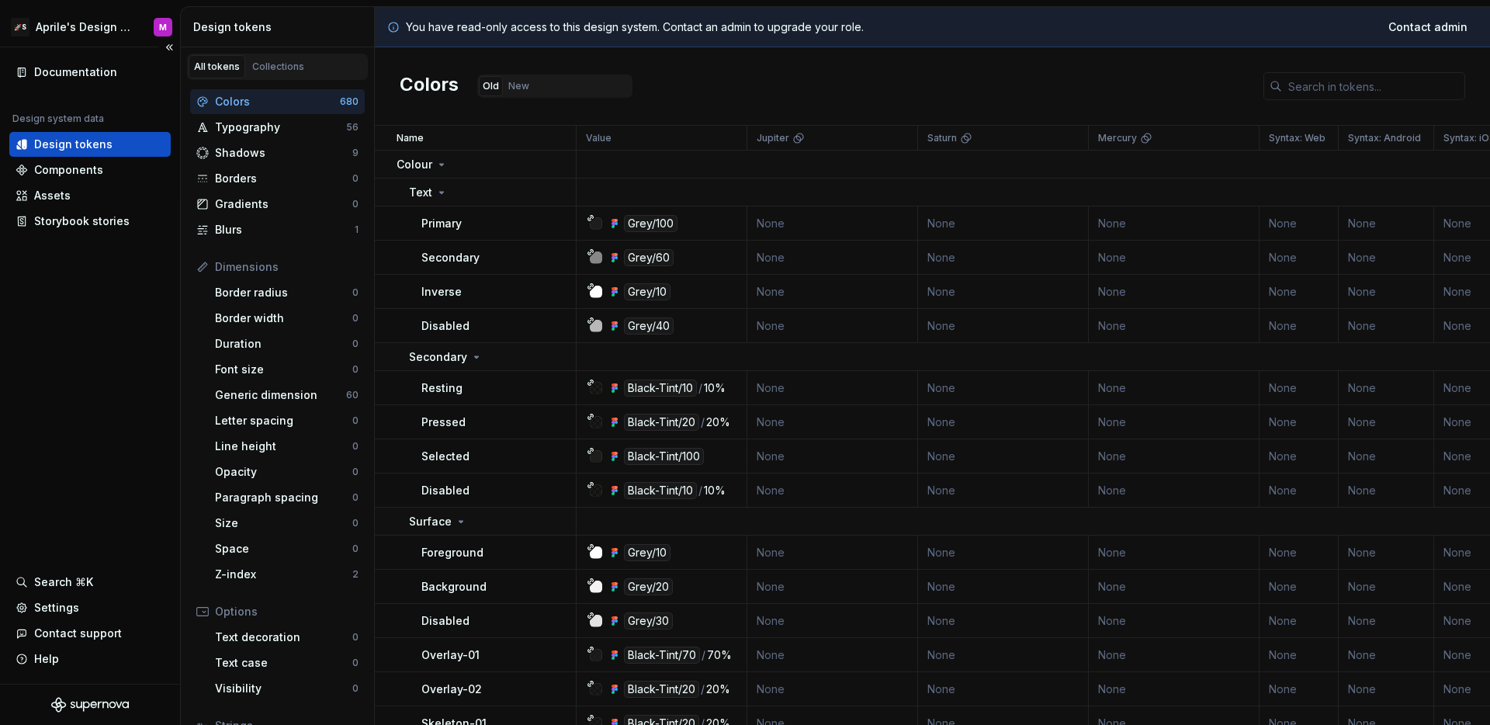
click at [132, 286] on div "Documentation Design system data Design tokens Components Assets Storybook stor…" at bounding box center [90, 365] width 180 height 636
